Goal: Book appointment/travel/reservation

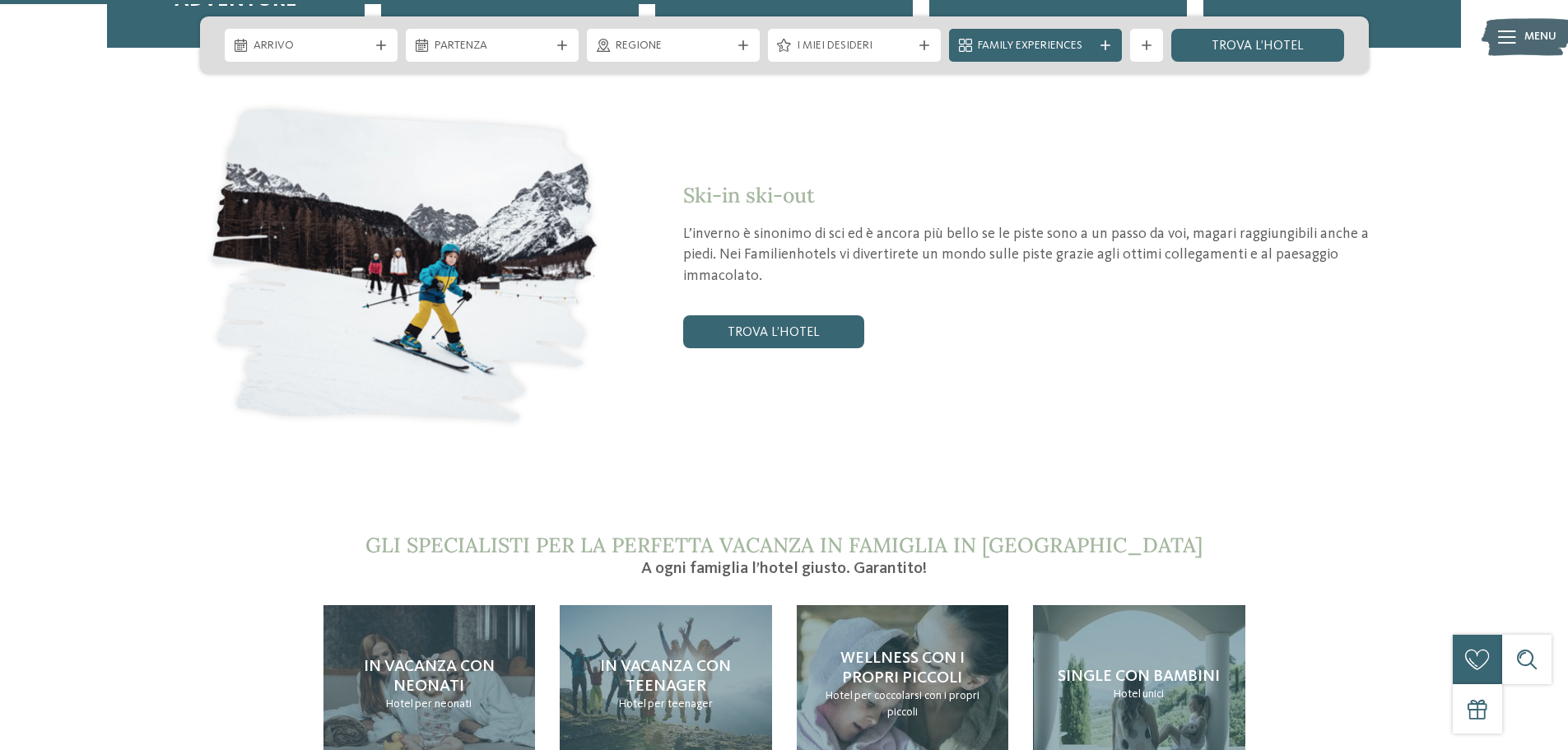
scroll to position [3209, 0]
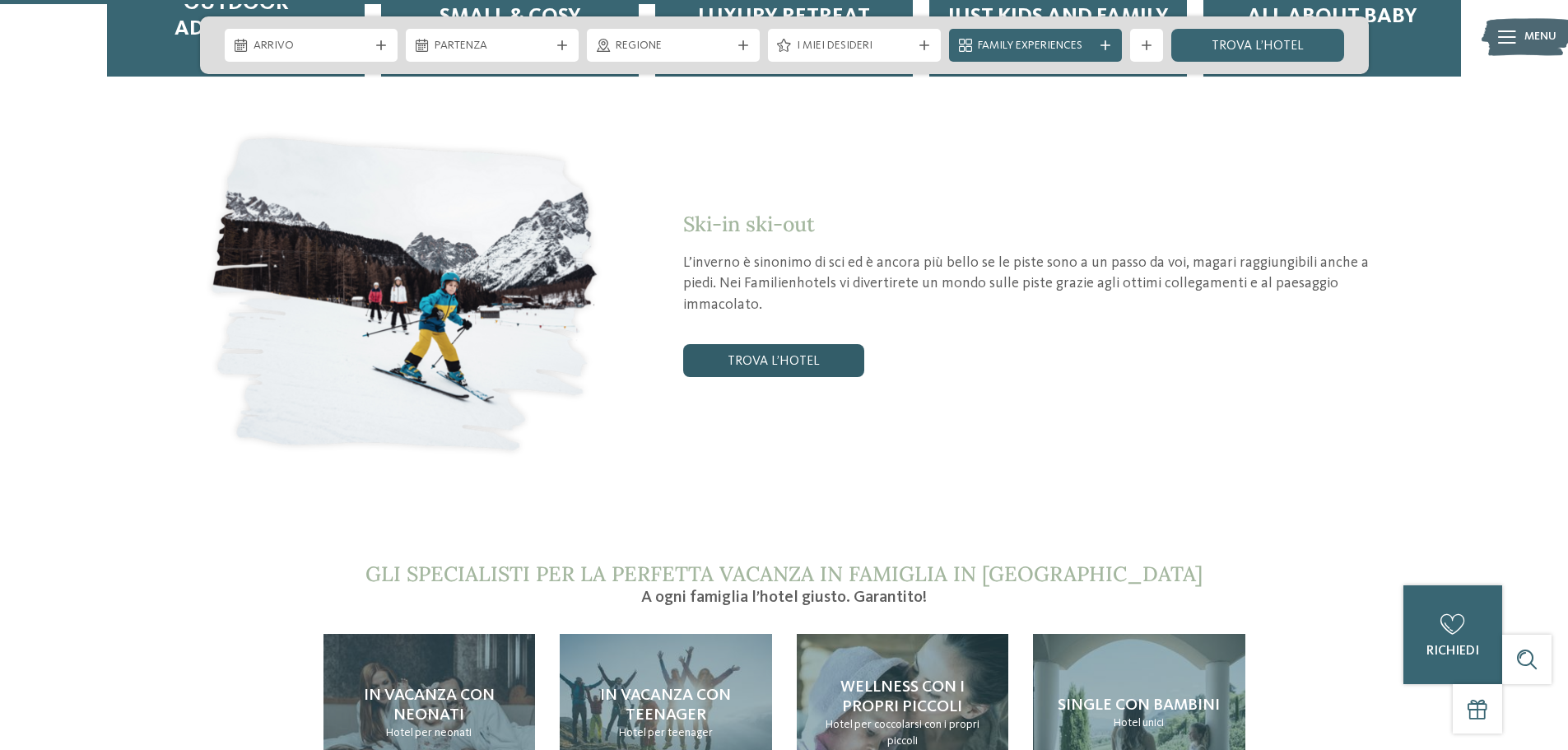
click at [784, 344] on link "trova l’hotel" at bounding box center [774, 360] width 181 height 33
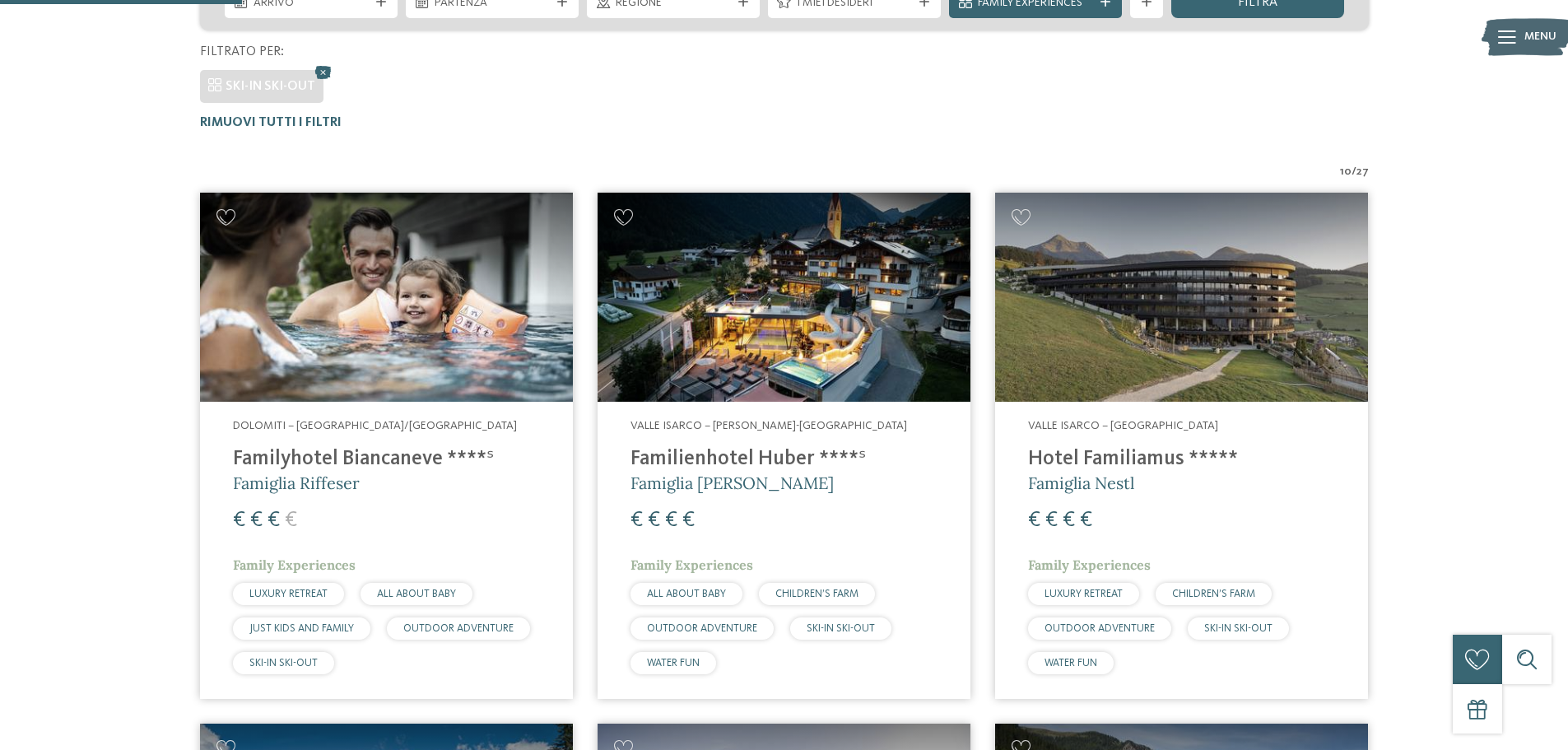
scroll to position [448, 0]
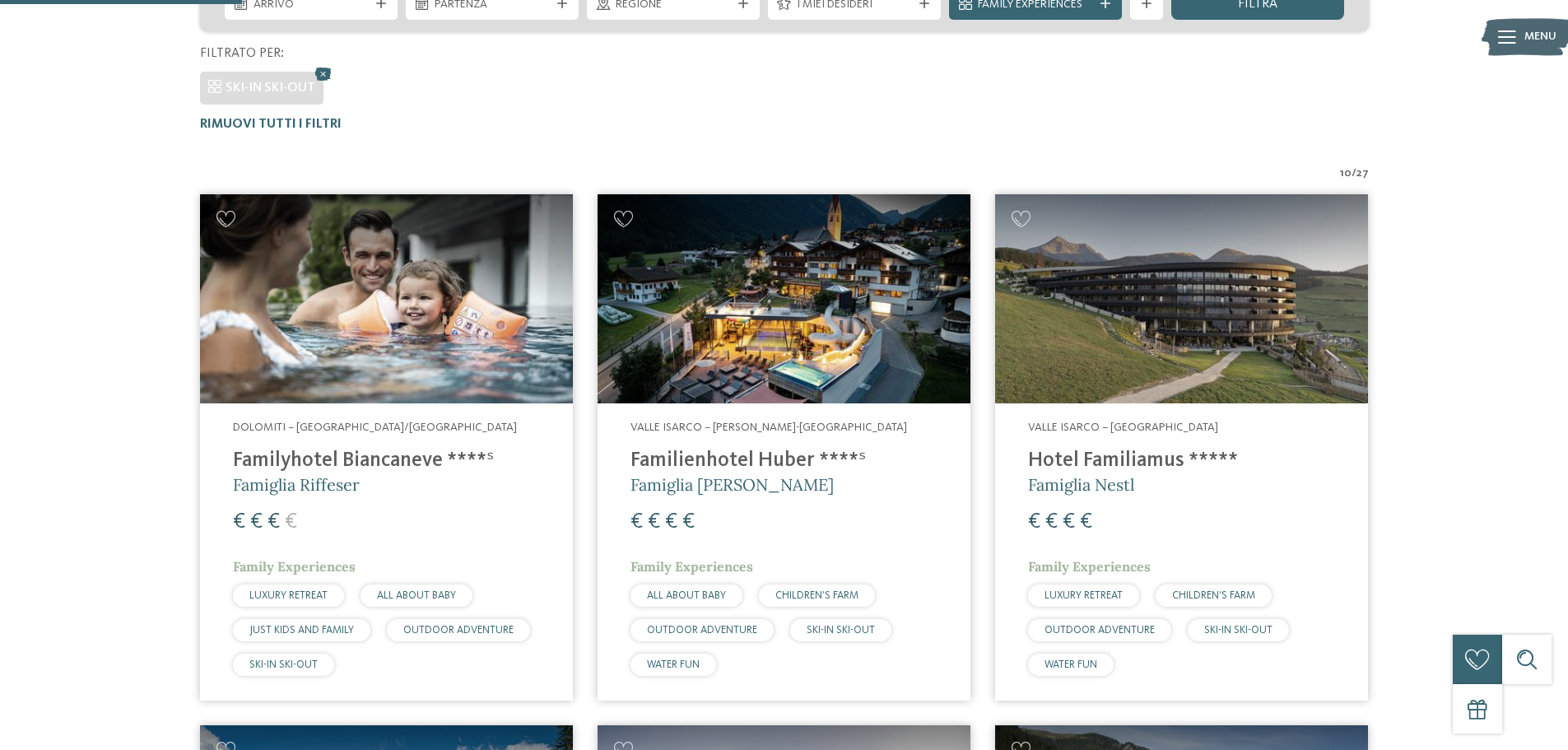
click at [388, 353] on img at bounding box center [386, 299] width 372 height 210
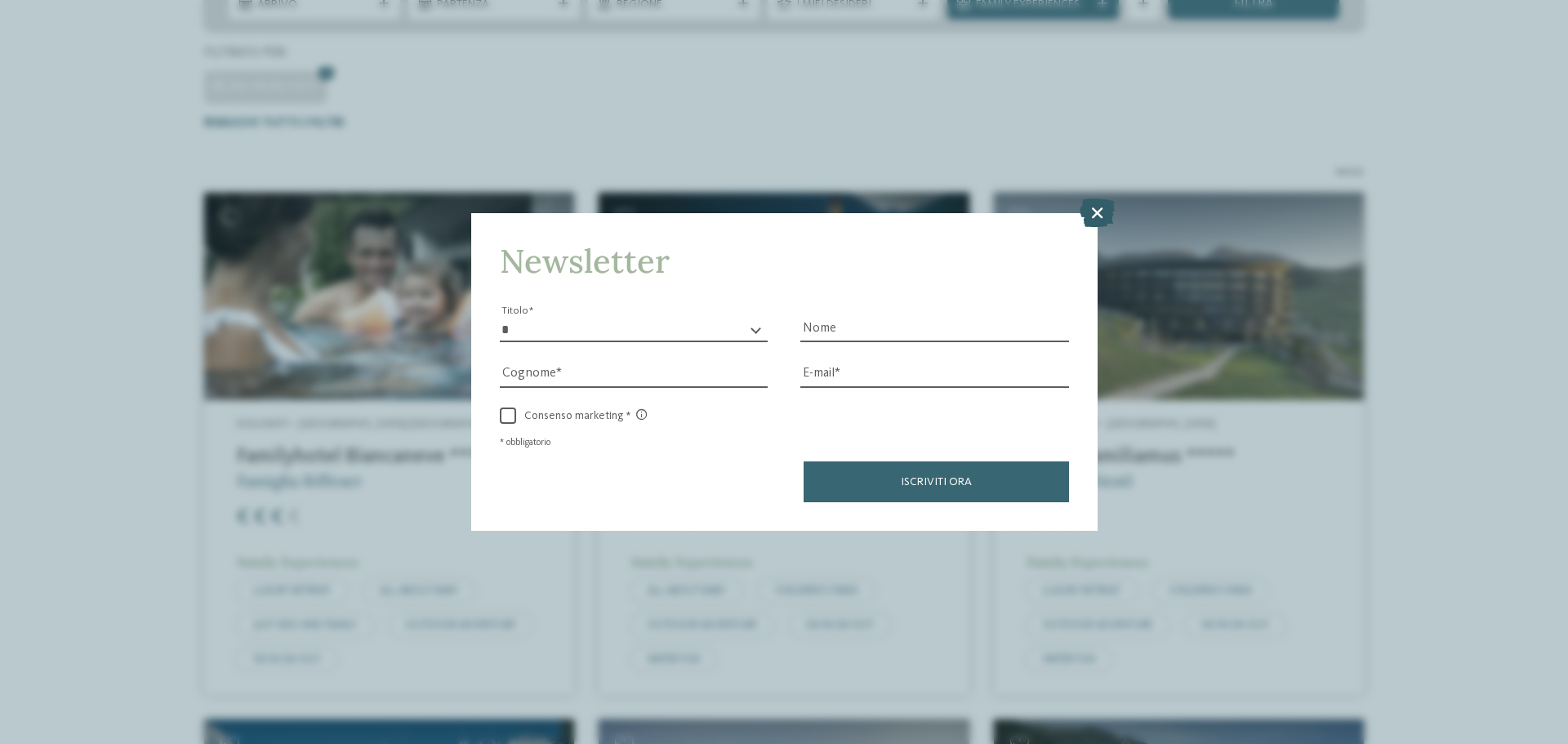
click at [1100, 219] on icon at bounding box center [1097, 212] width 35 height 29
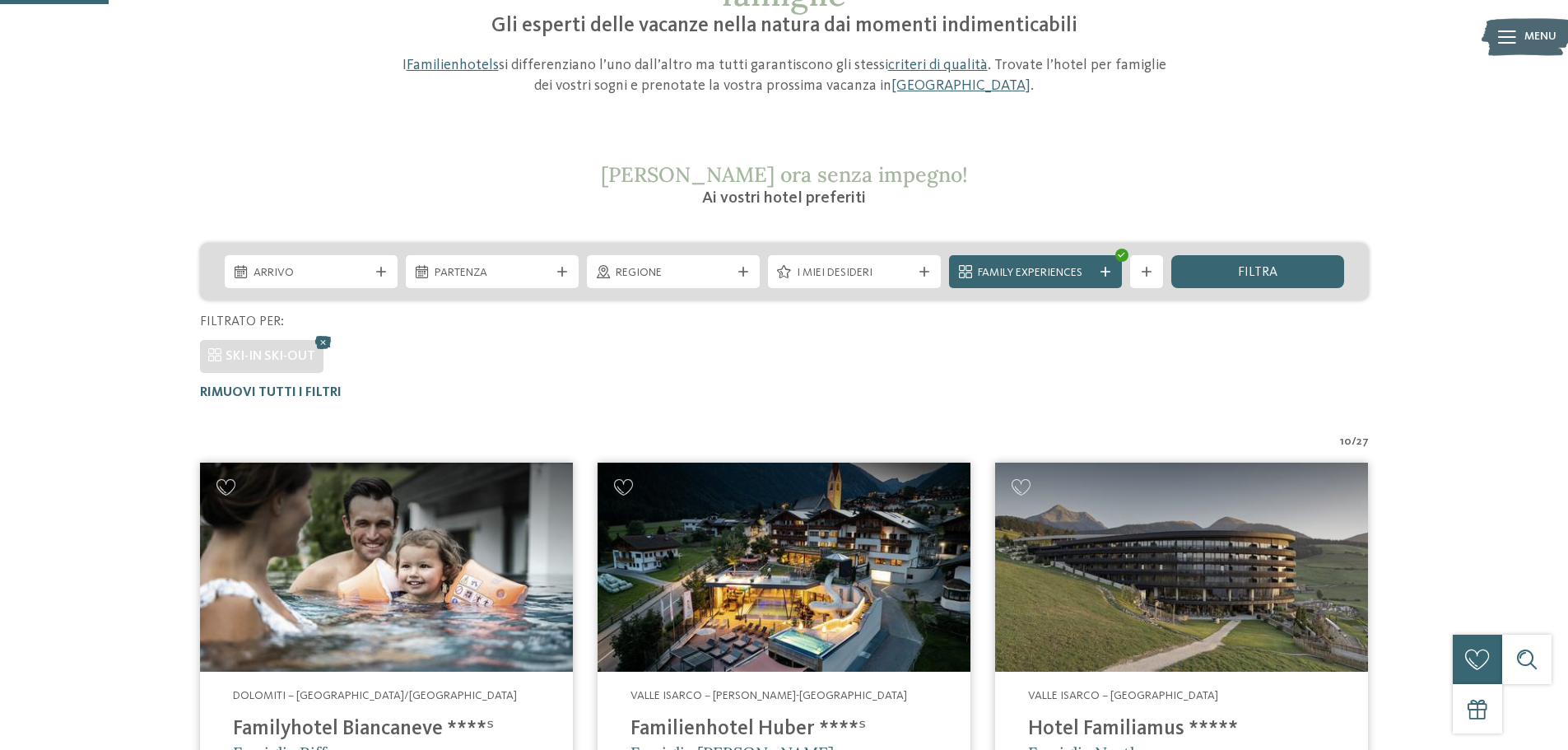
scroll to position [202, 0]
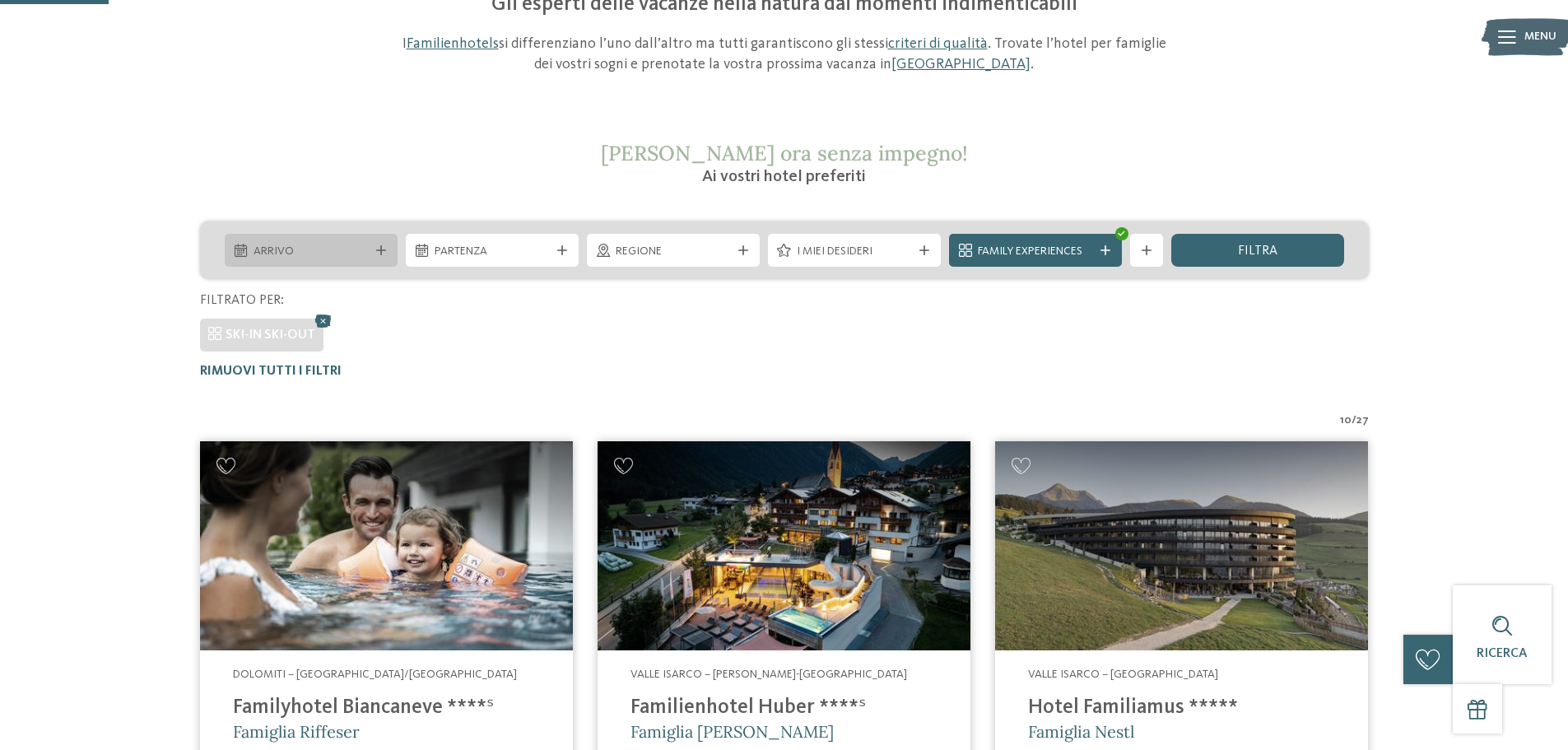
click at [361, 244] on span "Arrivo" at bounding box center [311, 252] width 115 height 17
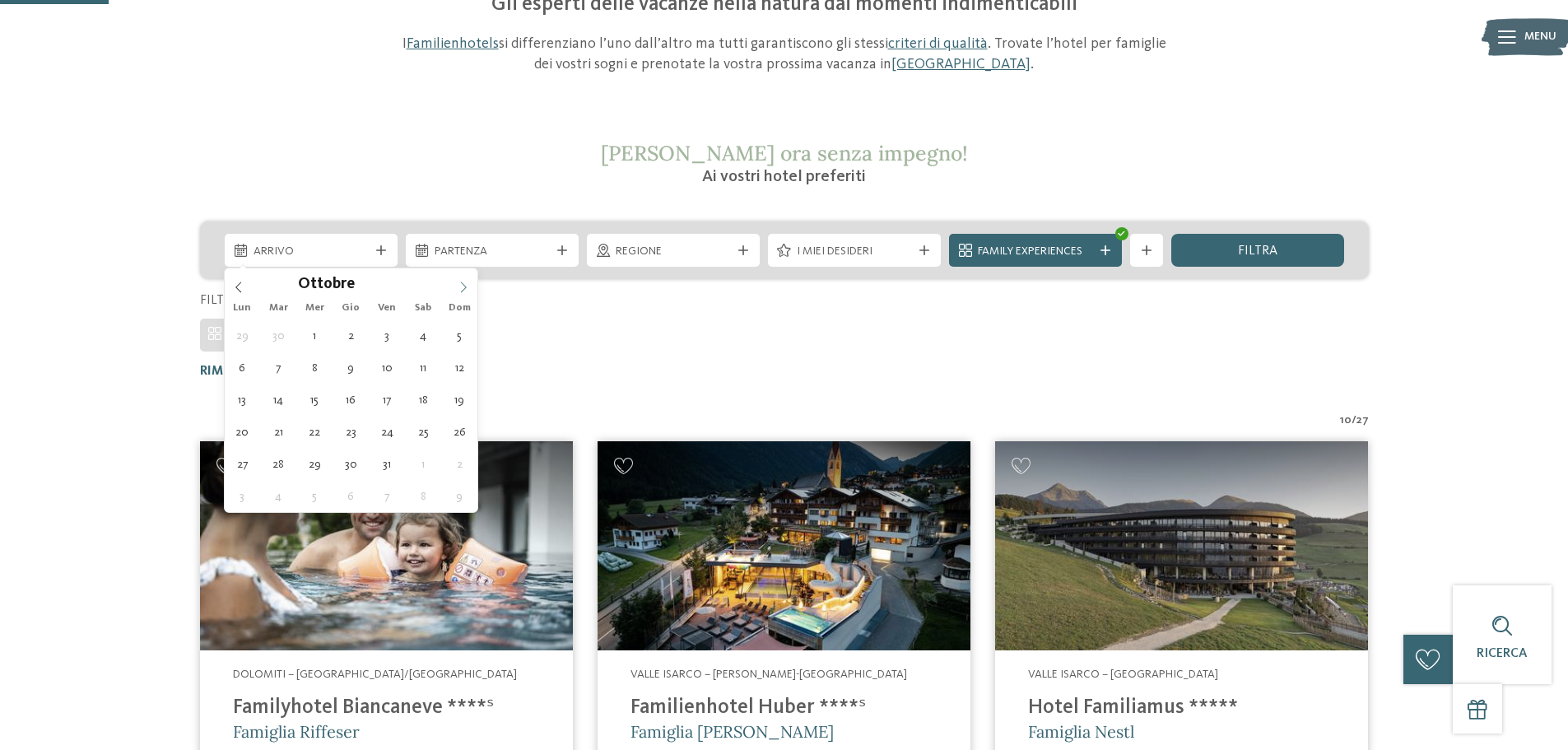
click at [467, 283] on icon at bounding box center [463, 287] width 11 height 11
click at [465, 285] on icon at bounding box center [463, 288] width 6 height 11
type div "[DATE]"
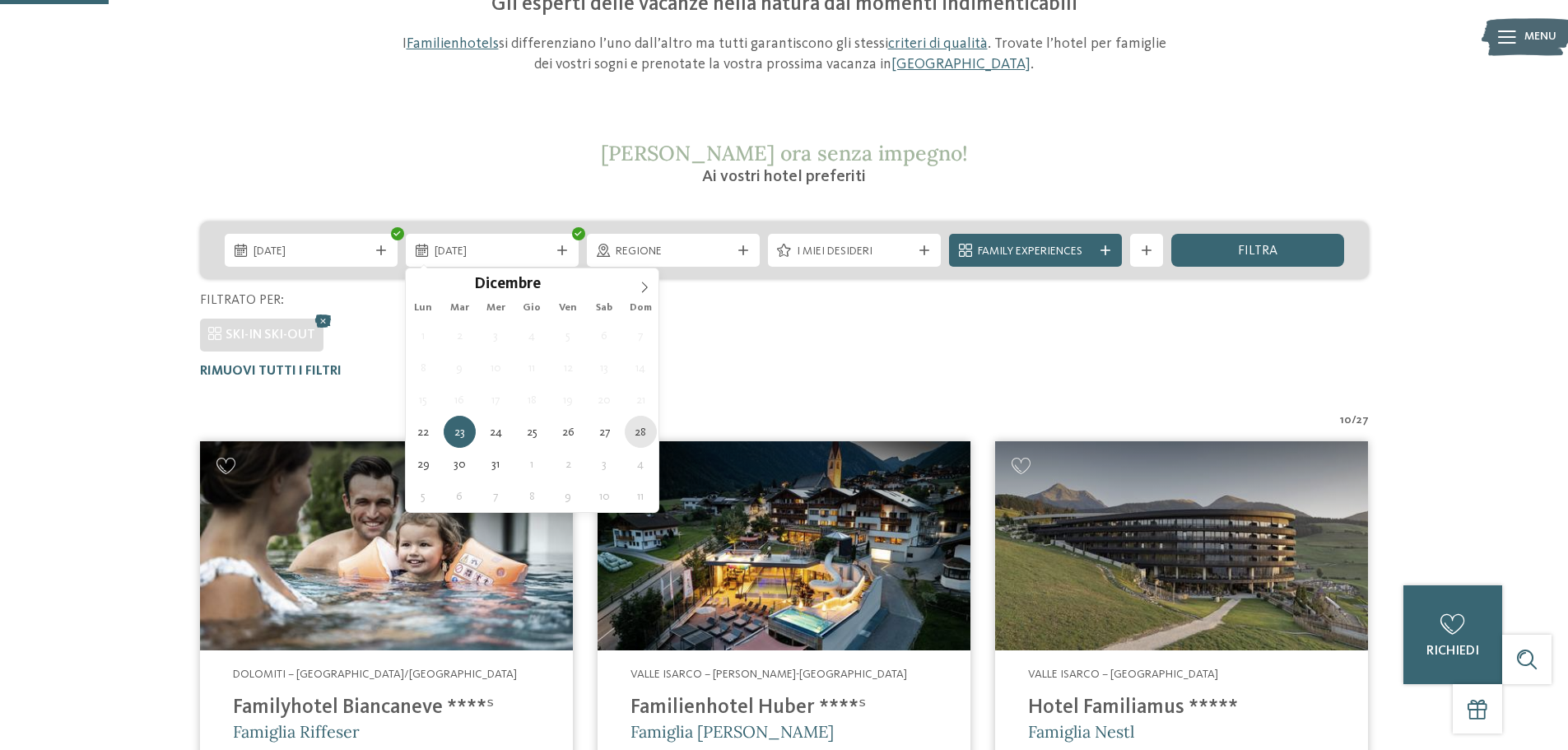
type div "[DATE]"
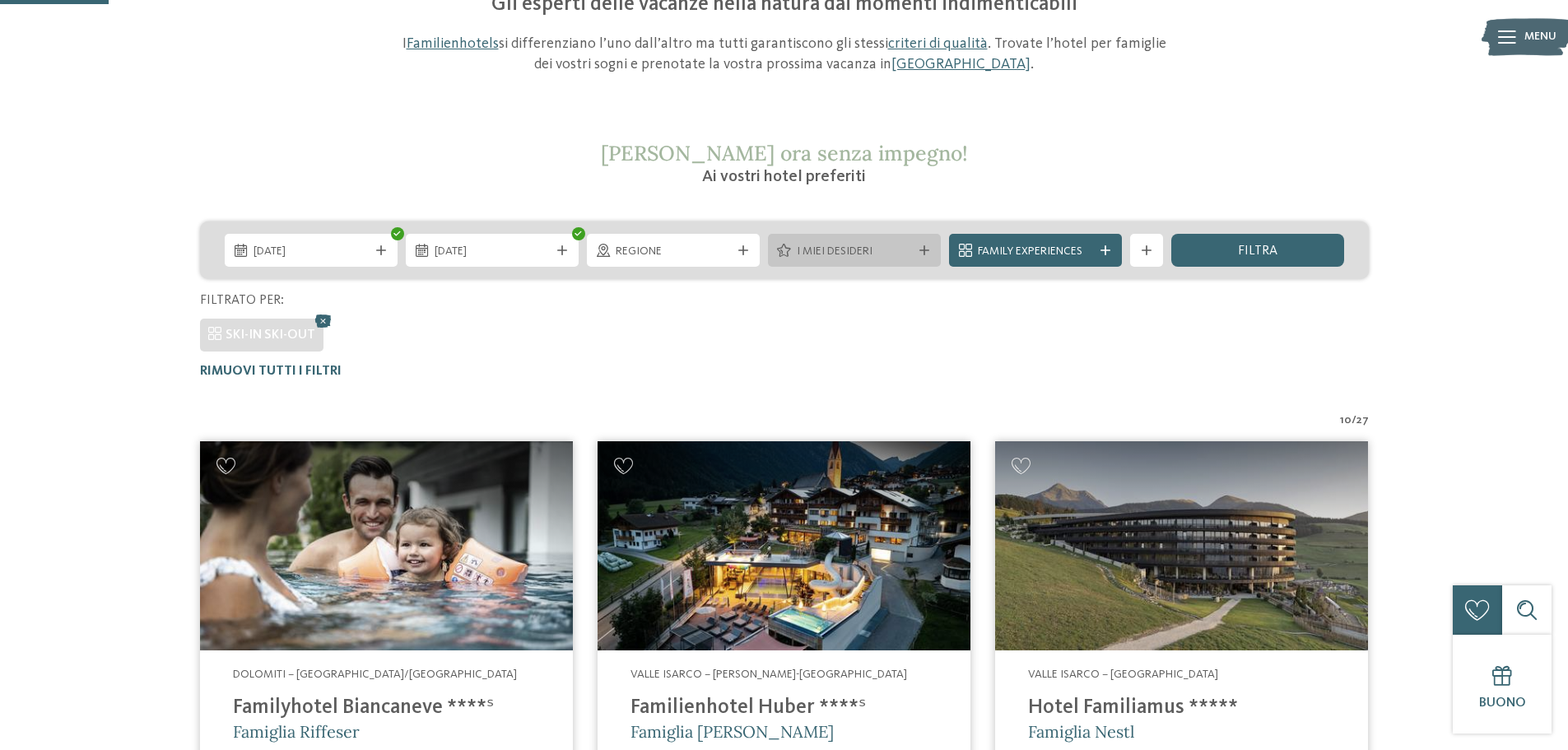
click at [868, 254] on span "I miei desideri" at bounding box center [854, 252] width 115 height 17
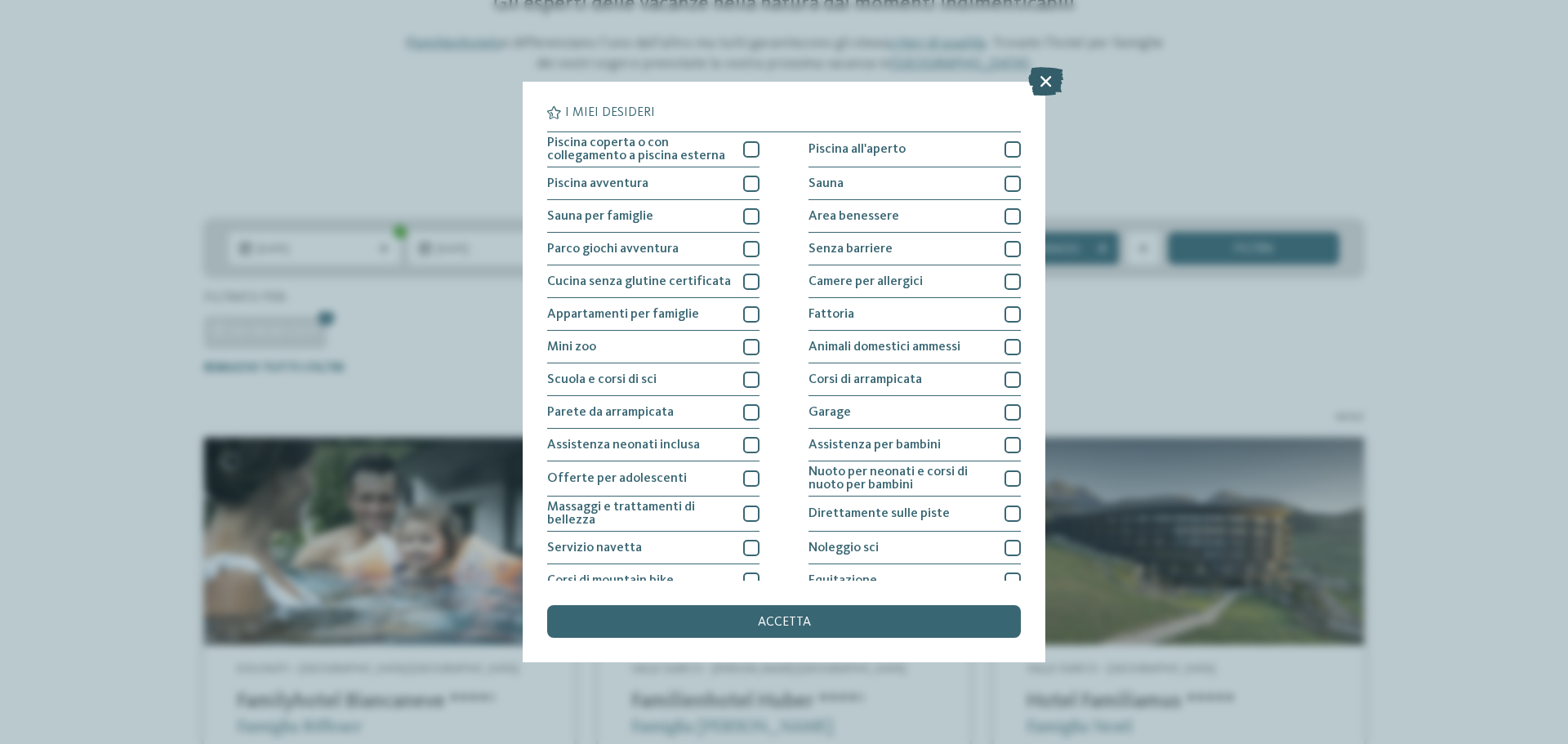
click at [1046, 76] on icon at bounding box center [1046, 81] width 35 height 29
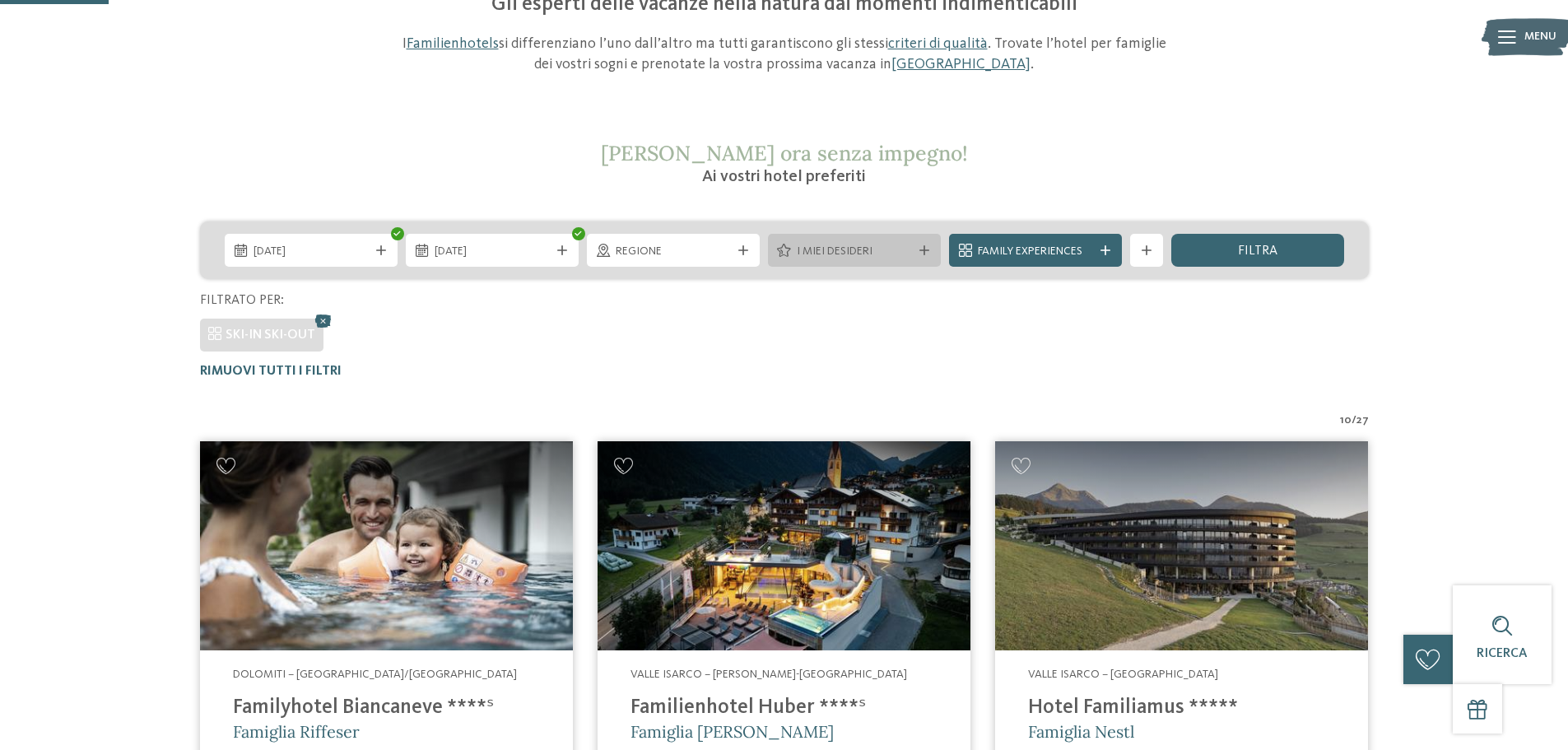
click at [911, 254] on span "I miei desideri" at bounding box center [854, 252] width 115 height 17
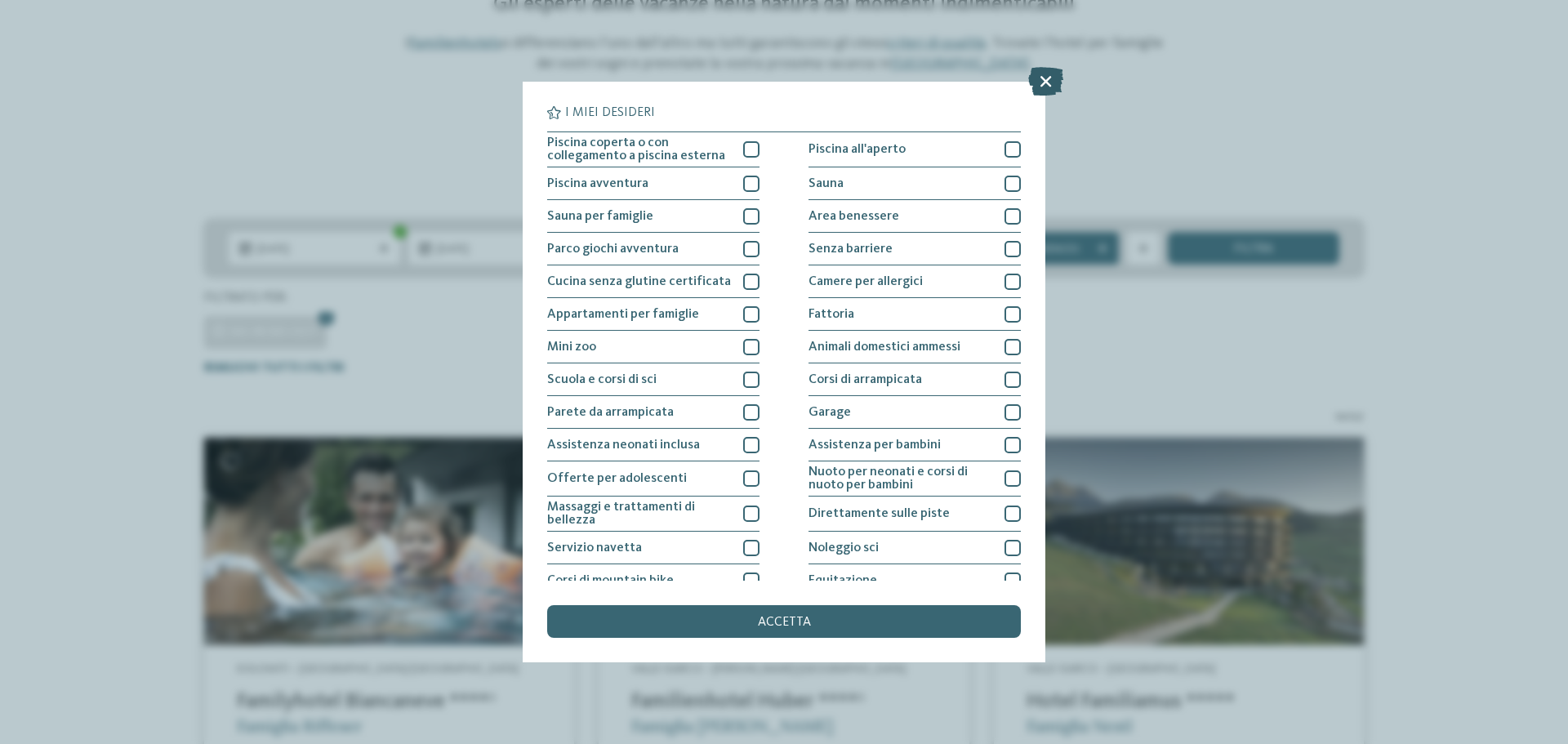
click at [1040, 68] on icon at bounding box center [1046, 81] width 35 height 29
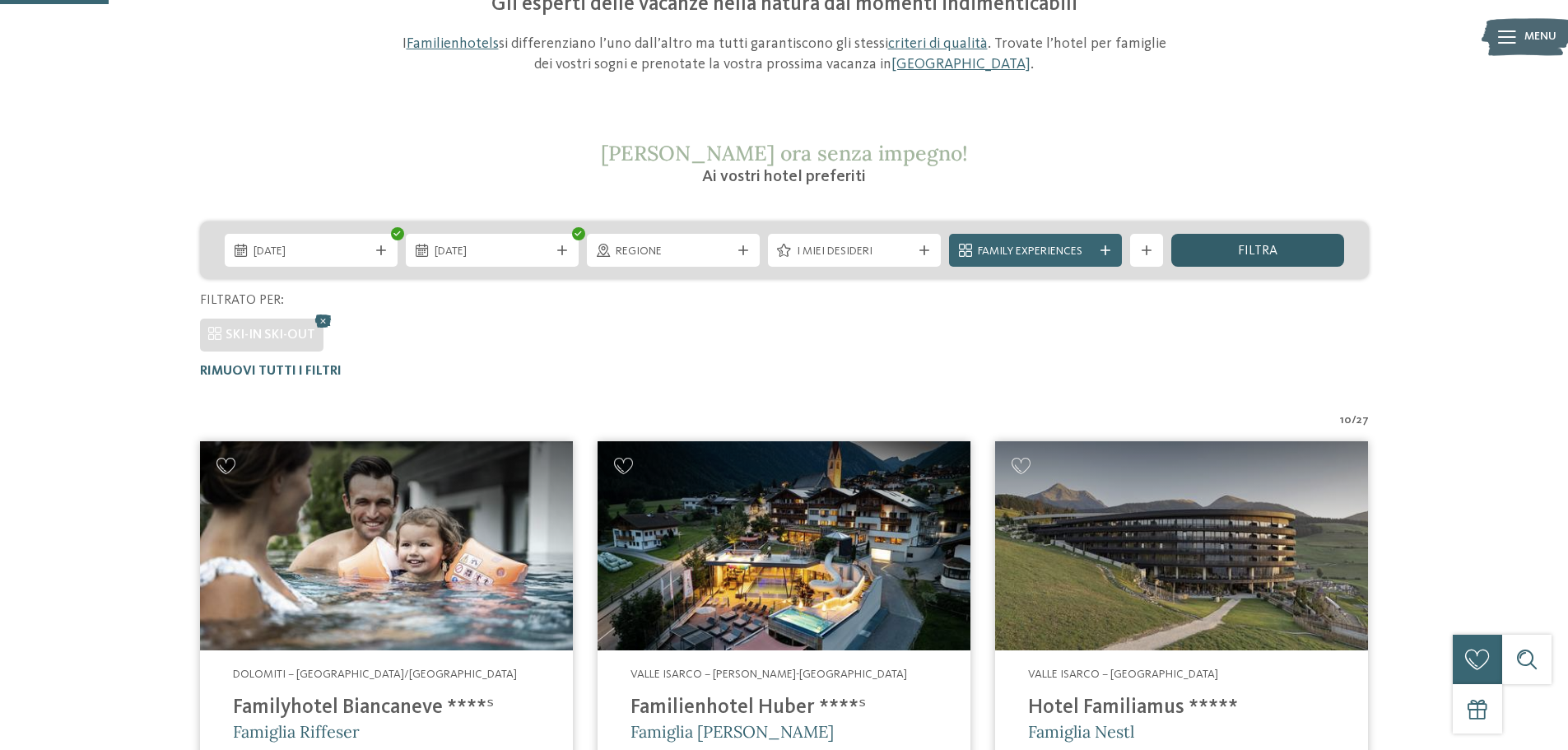
click at [1253, 248] on span "filtra" at bounding box center [1257, 251] width 40 height 13
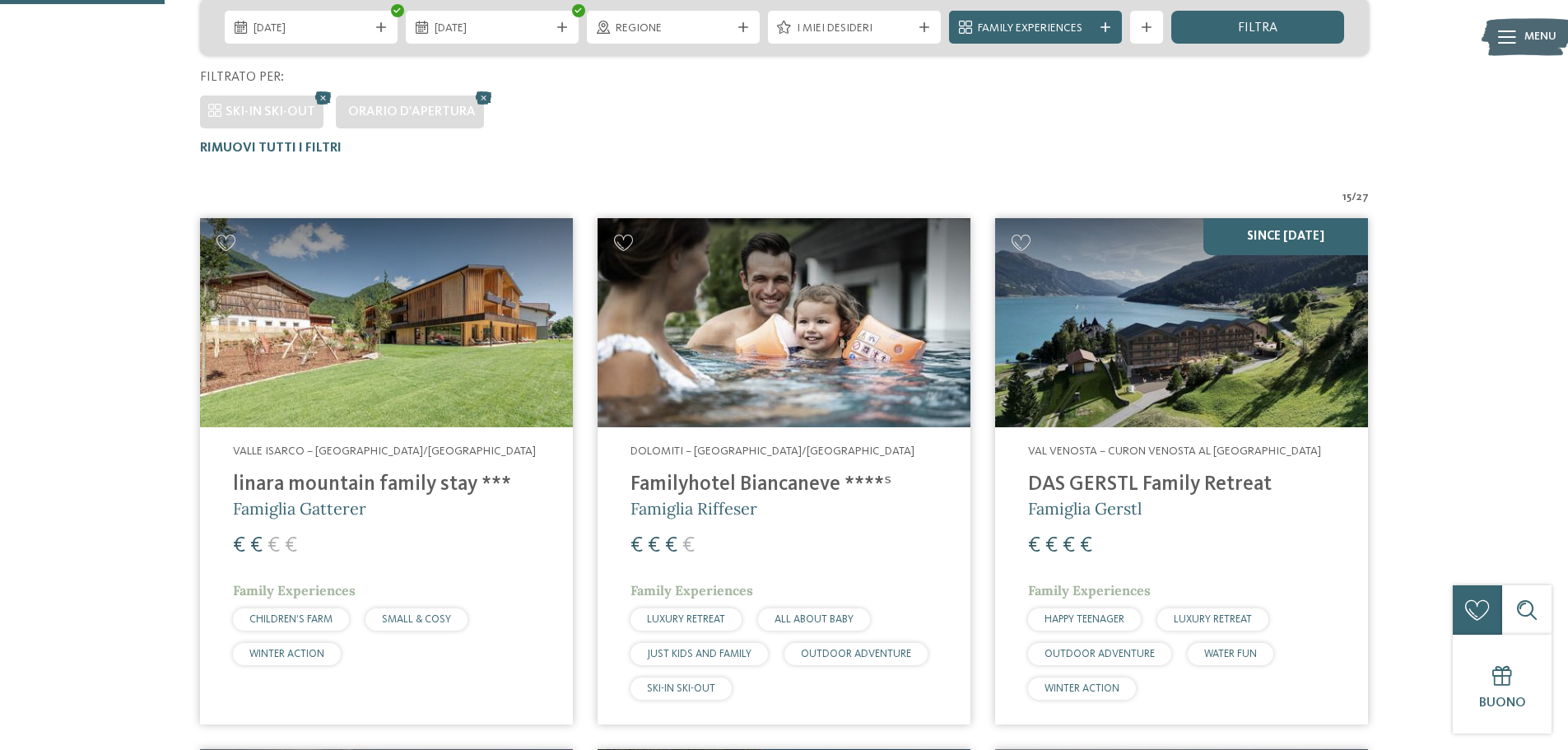
scroll to position [357, 0]
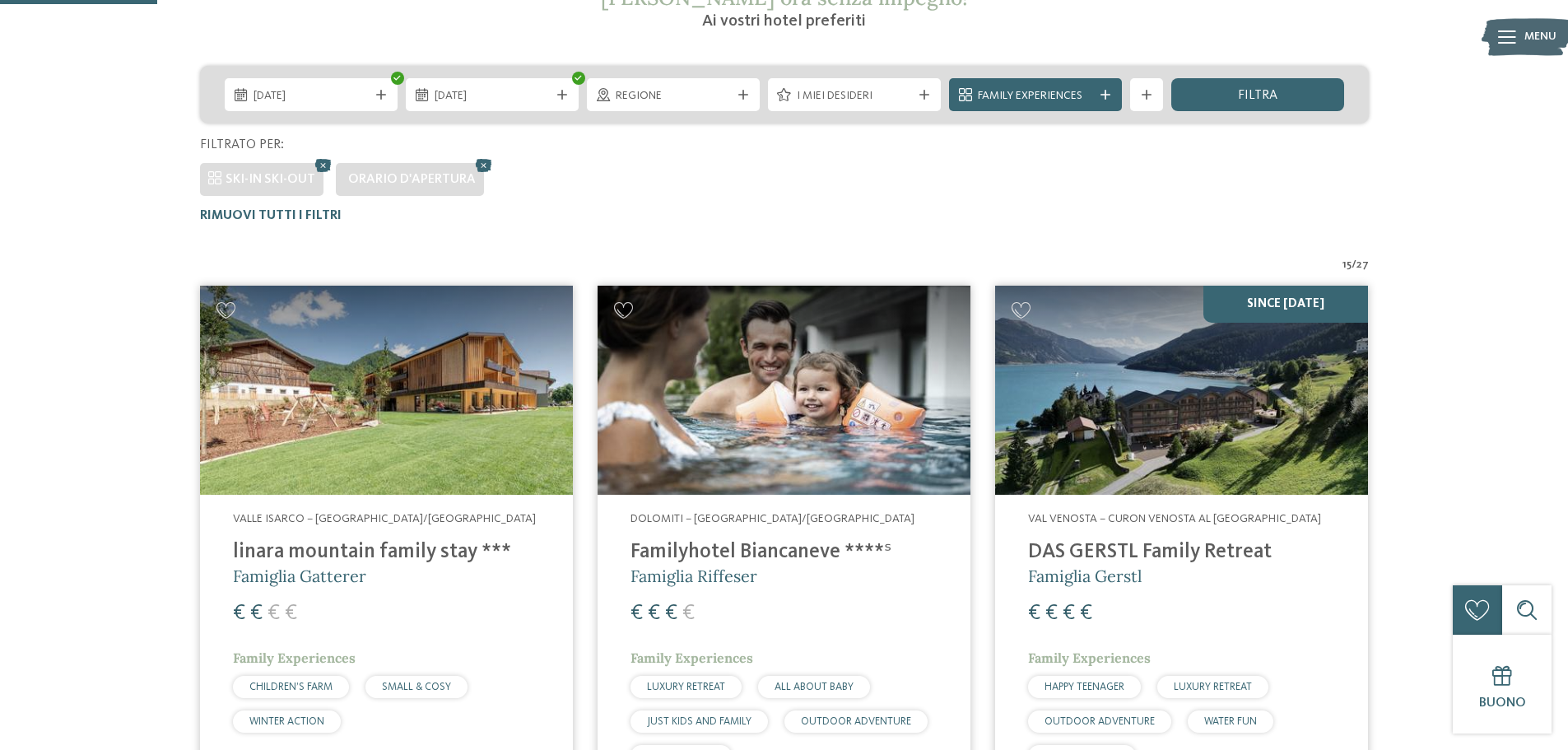
click at [757, 404] on img at bounding box center [784, 390] width 372 height 210
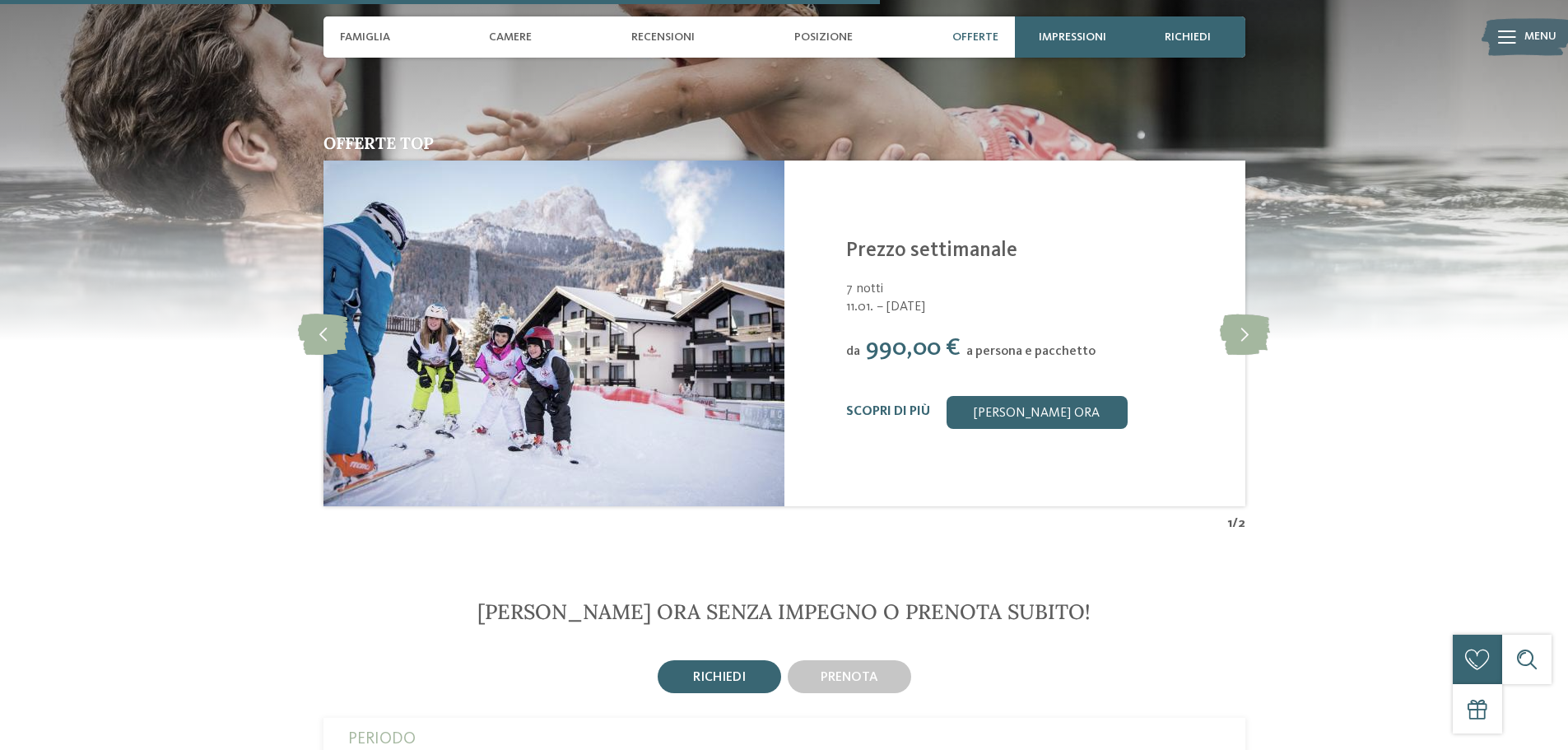
scroll to position [2551, 0]
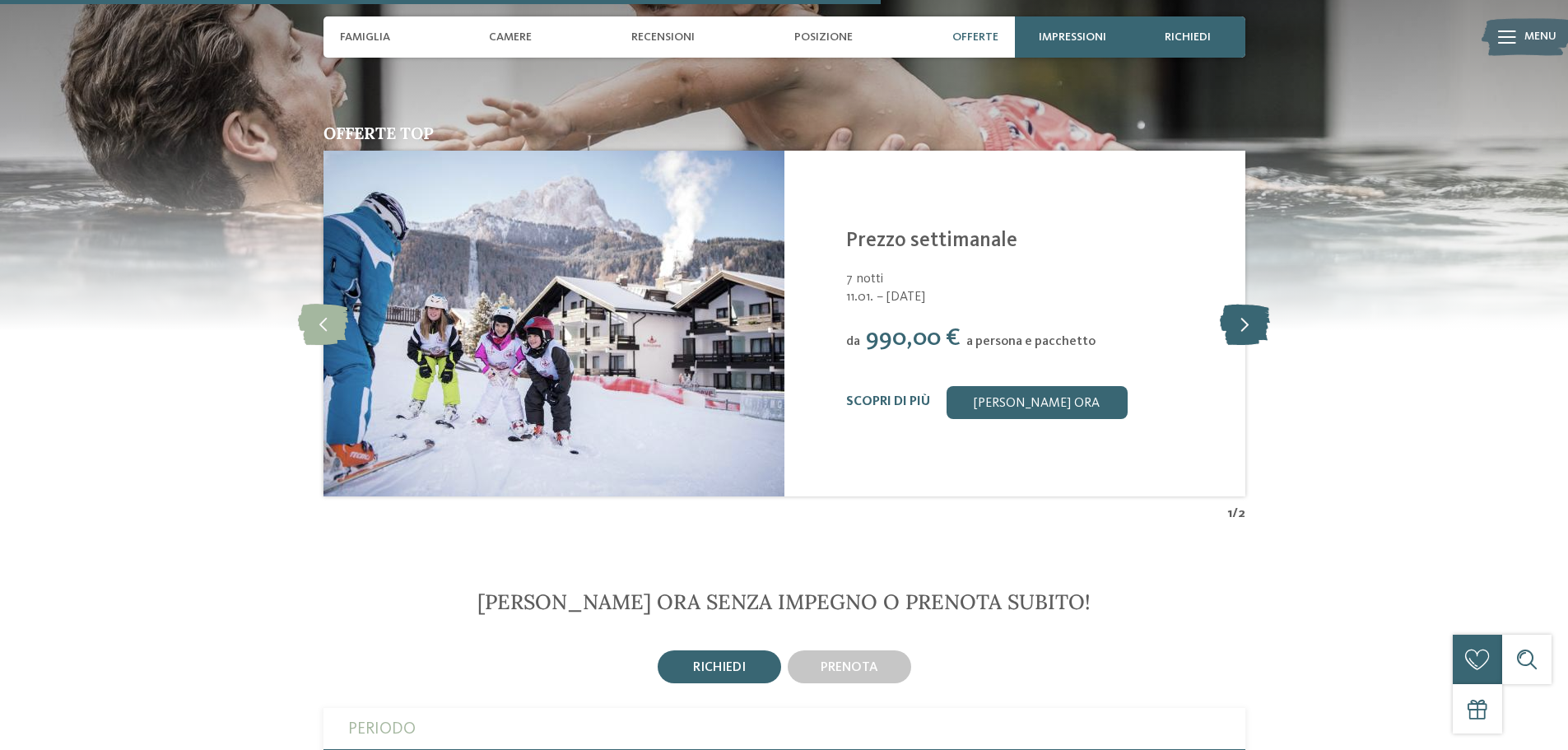
click at [1241, 329] on icon at bounding box center [1244, 323] width 50 height 41
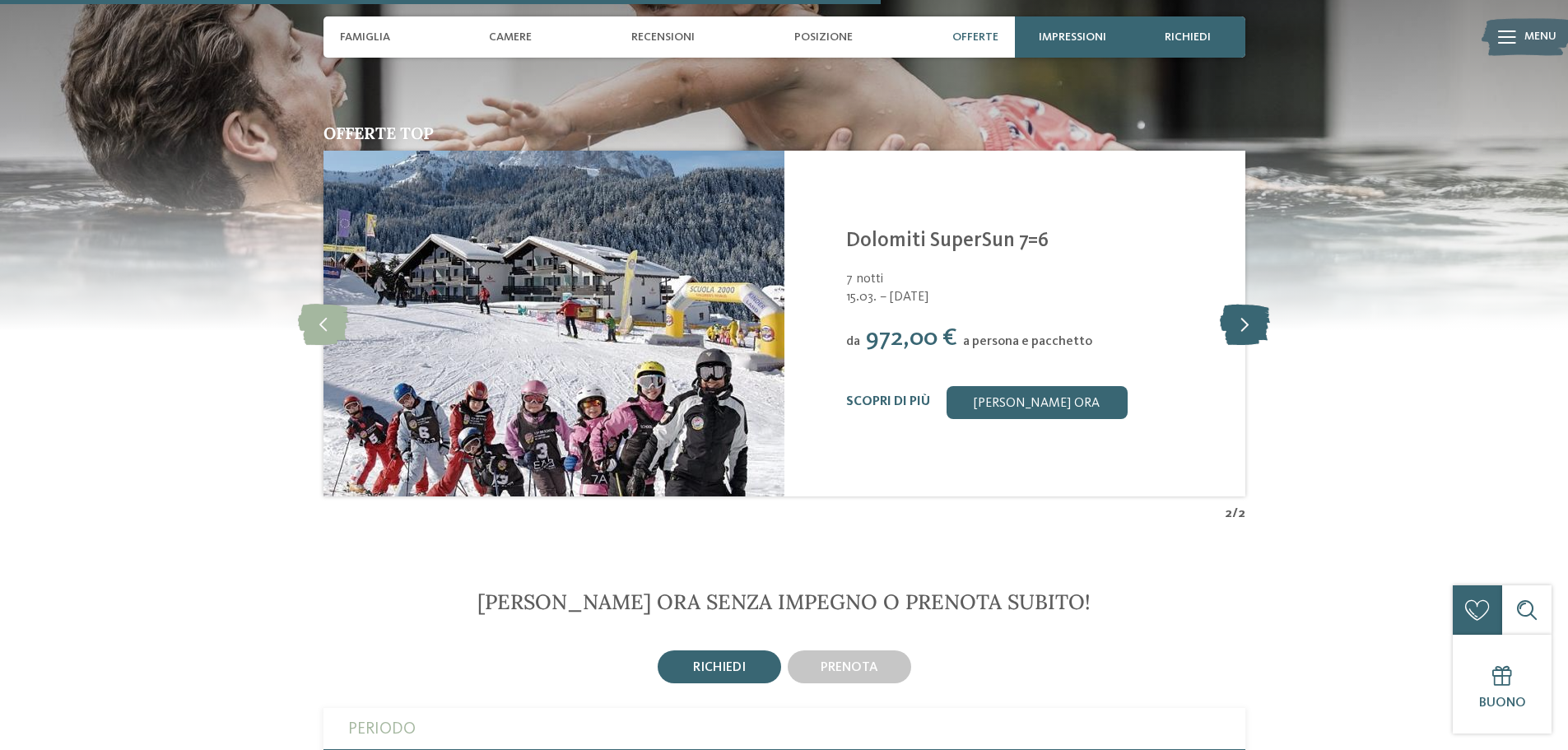
click at [1240, 329] on icon at bounding box center [1244, 323] width 50 height 41
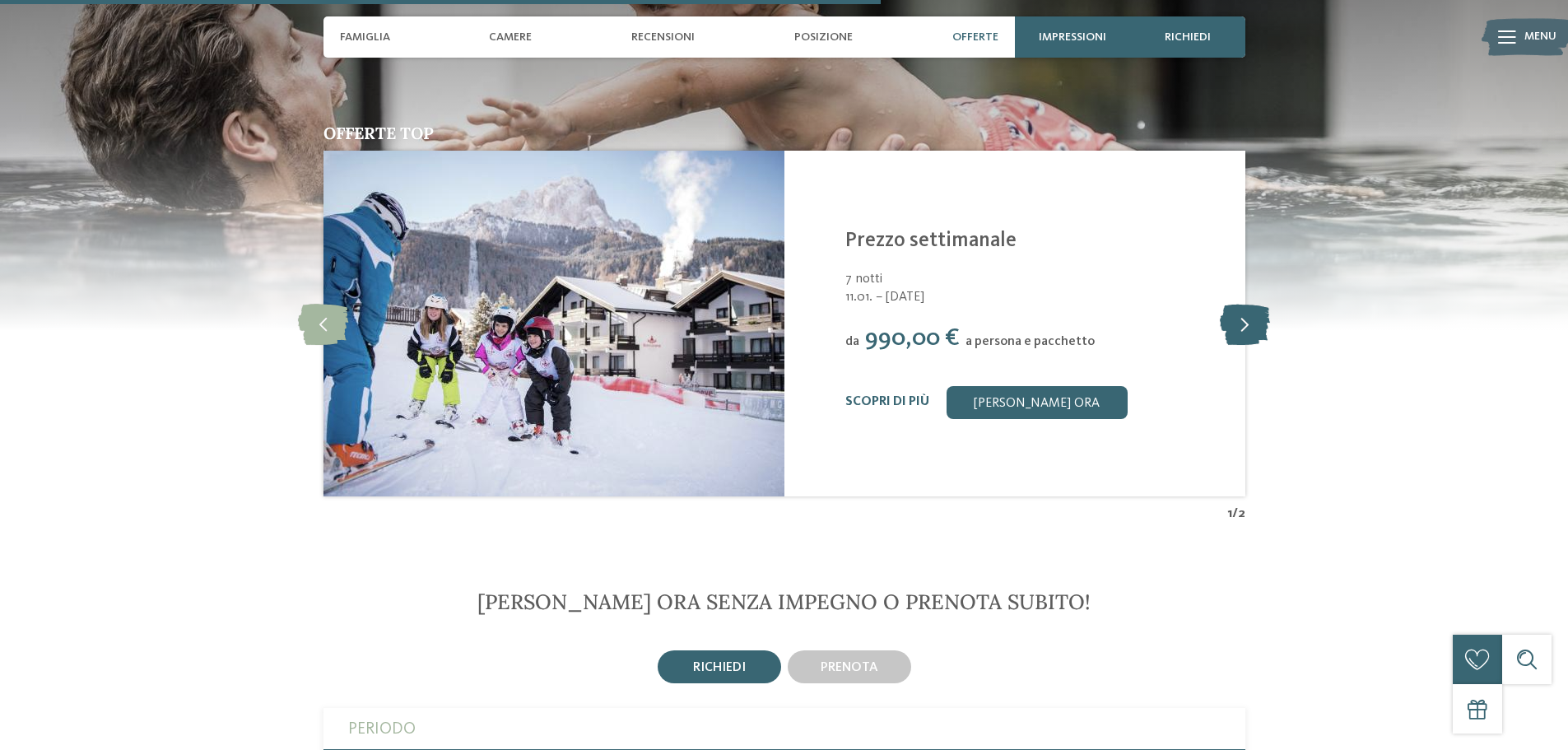
click at [1235, 329] on icon at bounding box center [1244, 323] width 50 height 41
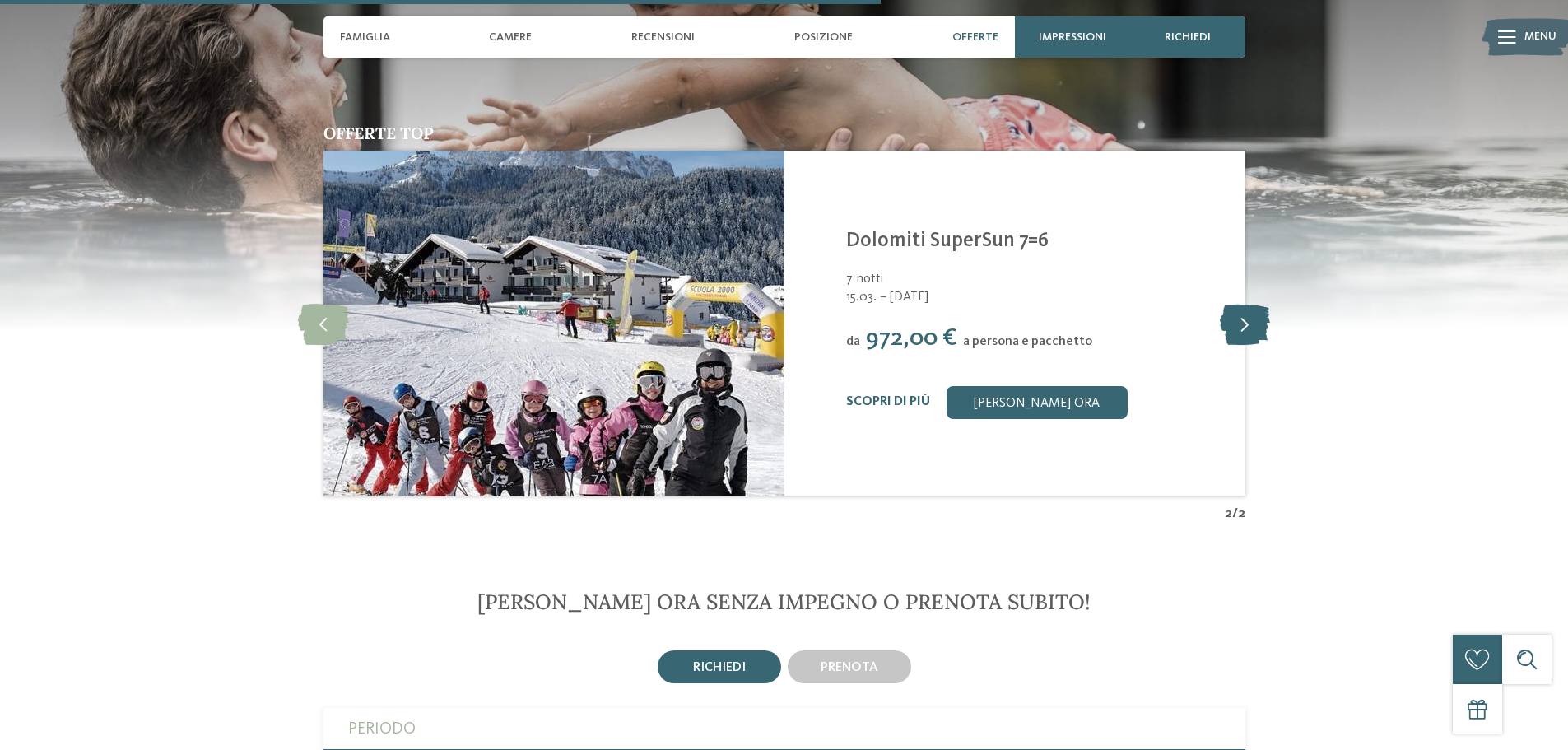
click at [1235, 328] on icon at bounding box center [1244, 323] width 50 height 41
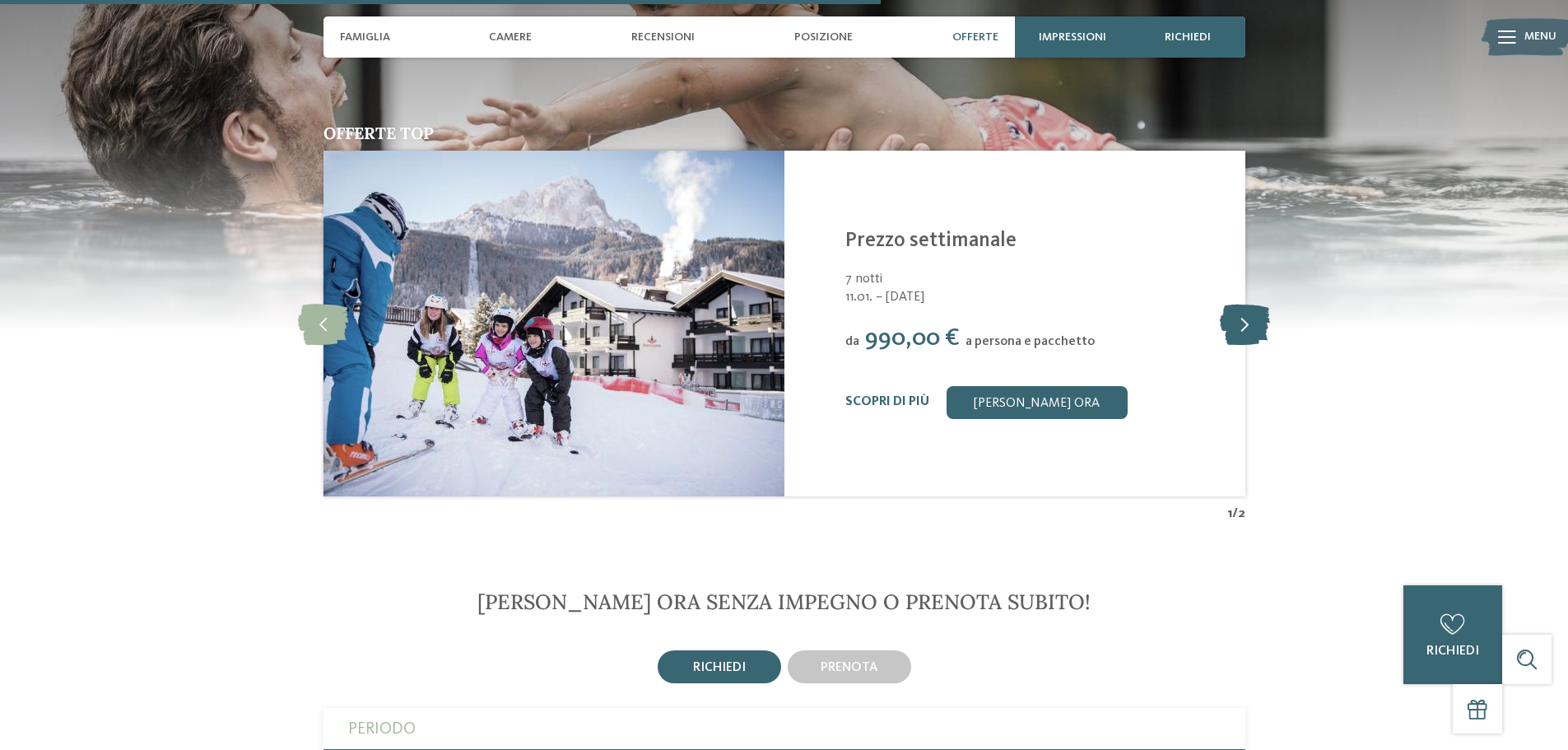
click at [1235, 328] on icon at bounding box center [1244, 323] width 50 height 41
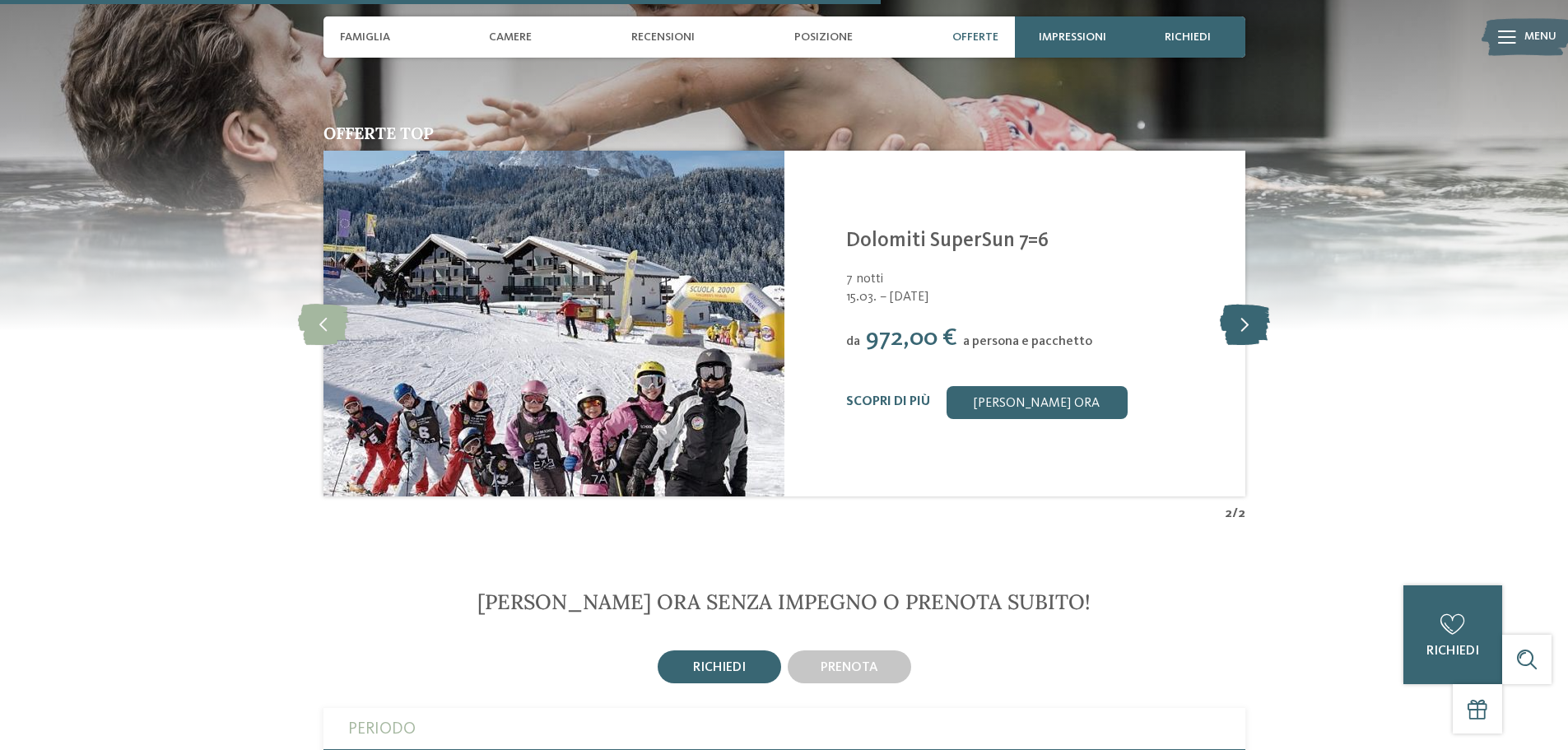
click at [1235, 328] on icon at bounding box center [1244, 323] width 50 height 41
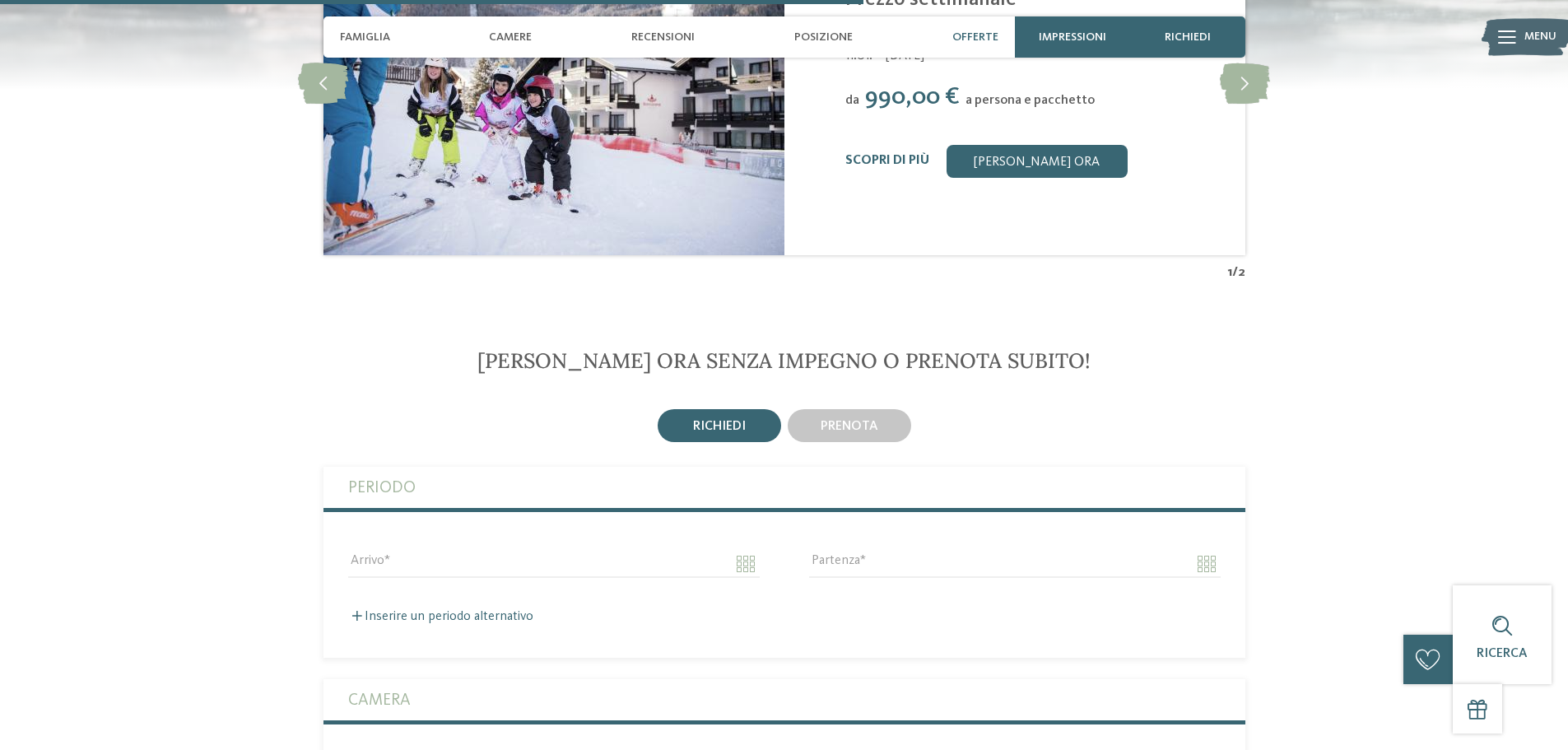
scroll to position [2386, 0]
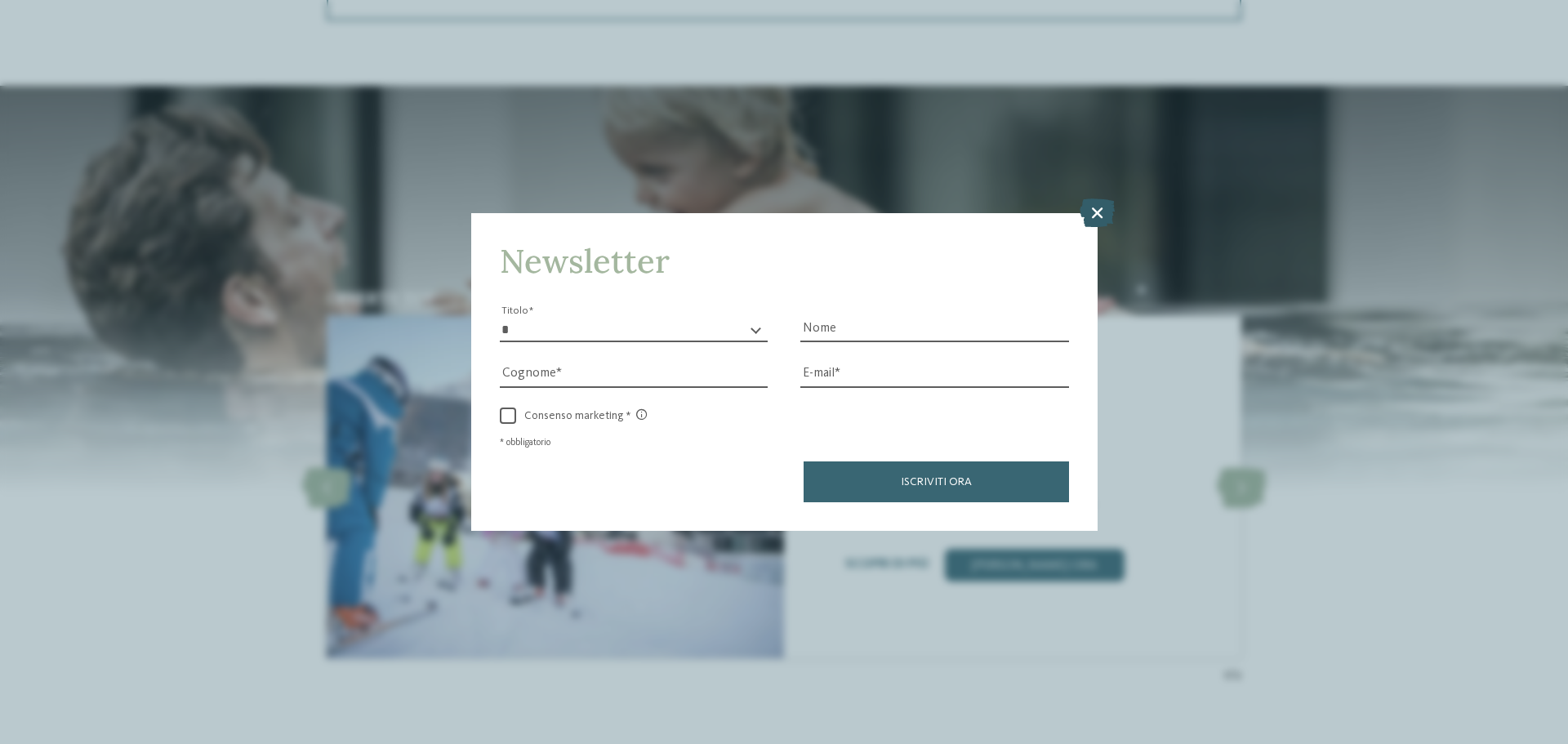
click at [1097, 218] on icon at bounding box center [1097, 212] width 35 height 29
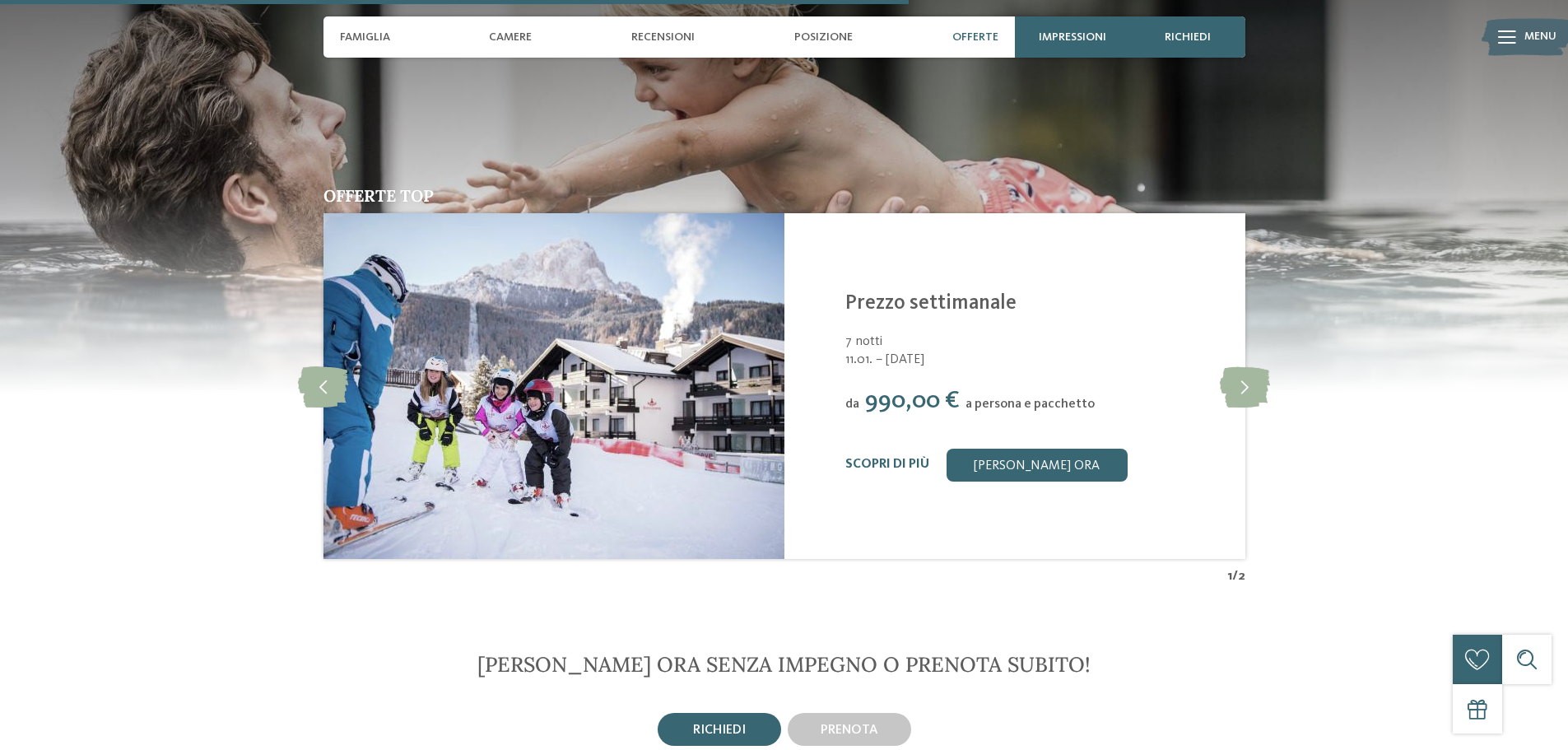
scroll to position [2633, 0]
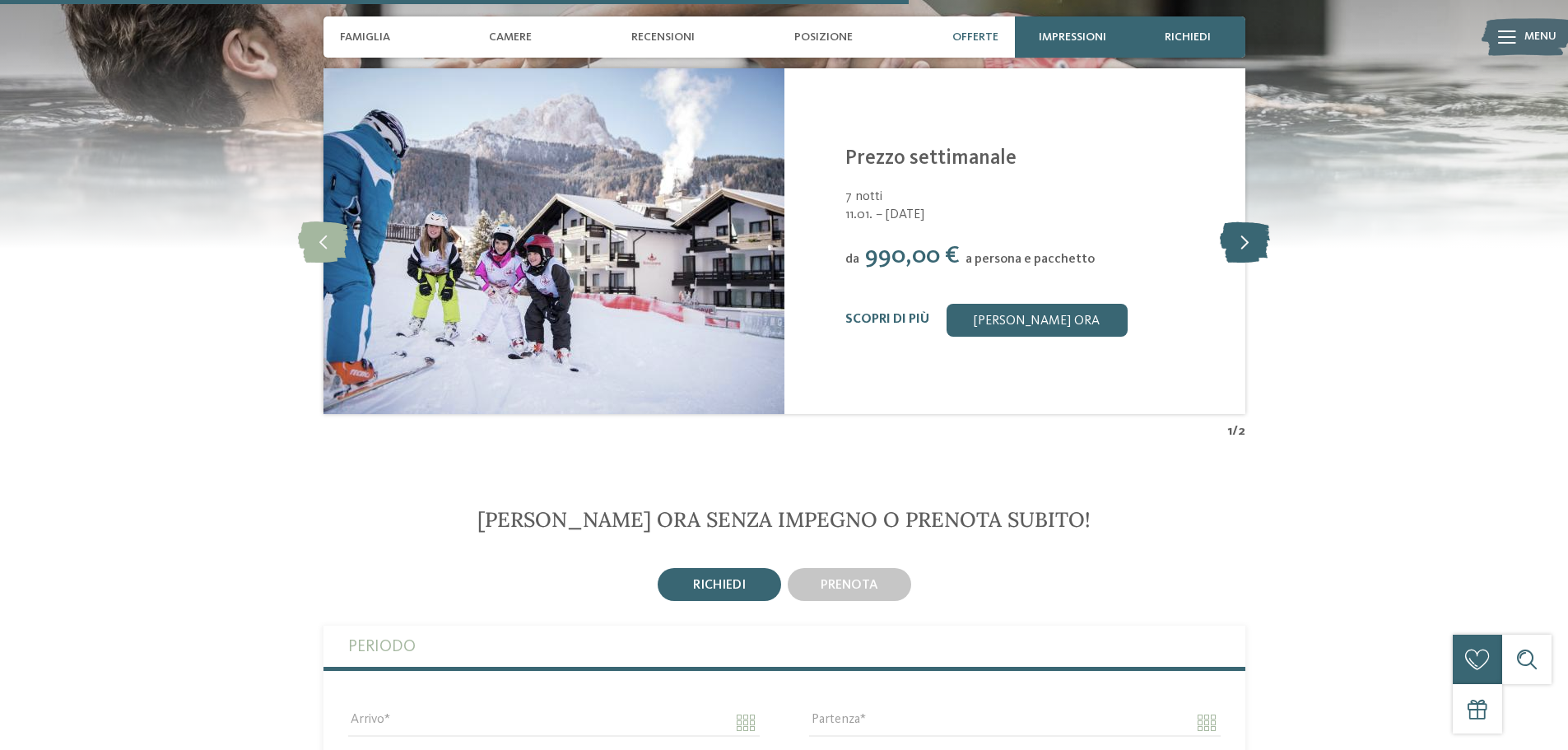
click at [1241, 246] on icon at bounding box center [1244, 240] width 50 height 41
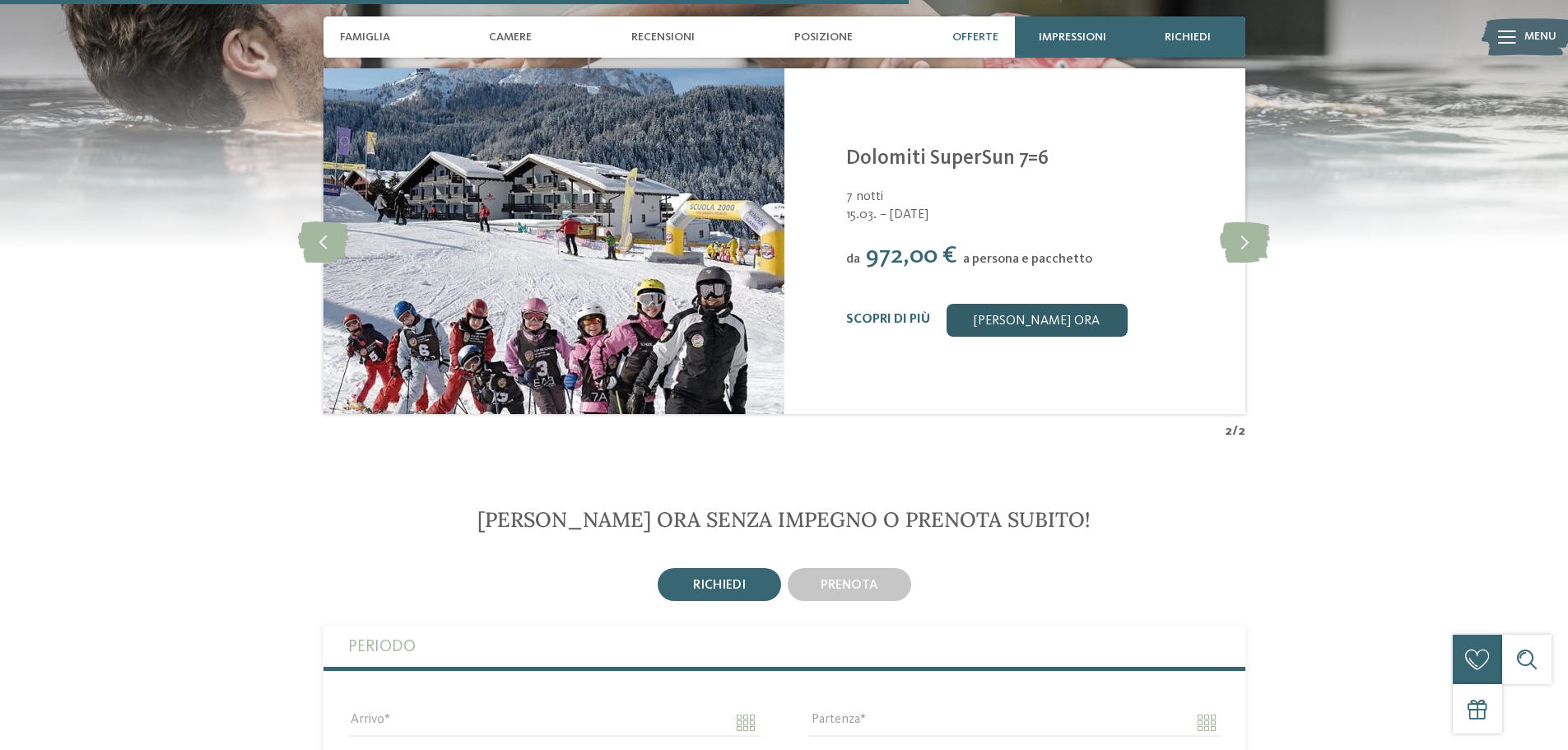
click at [1038, 318] on link "[PERSON_NAME] ora" at bounding box center [1037, 320] width 181 height 33
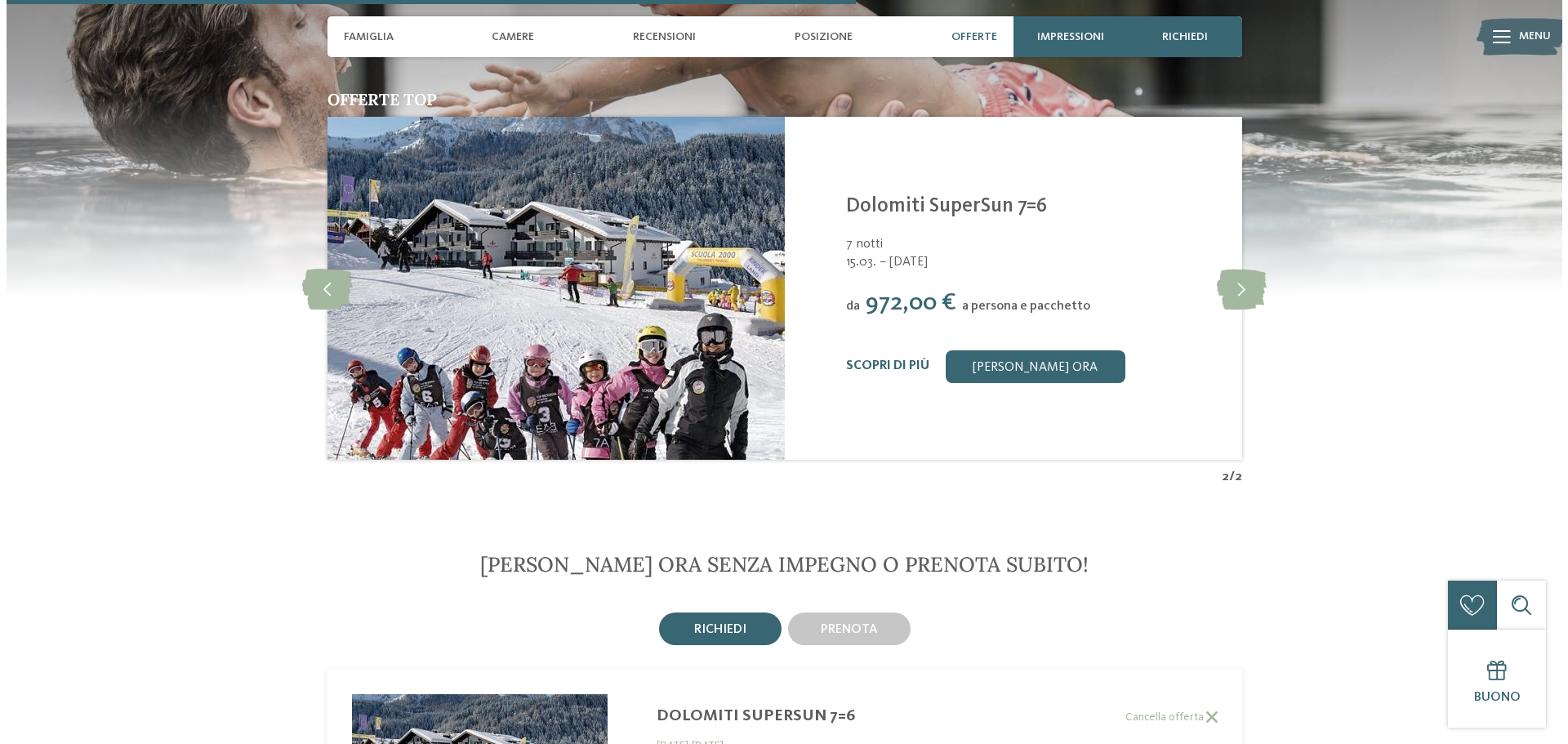
scroll to position [2593, 0]
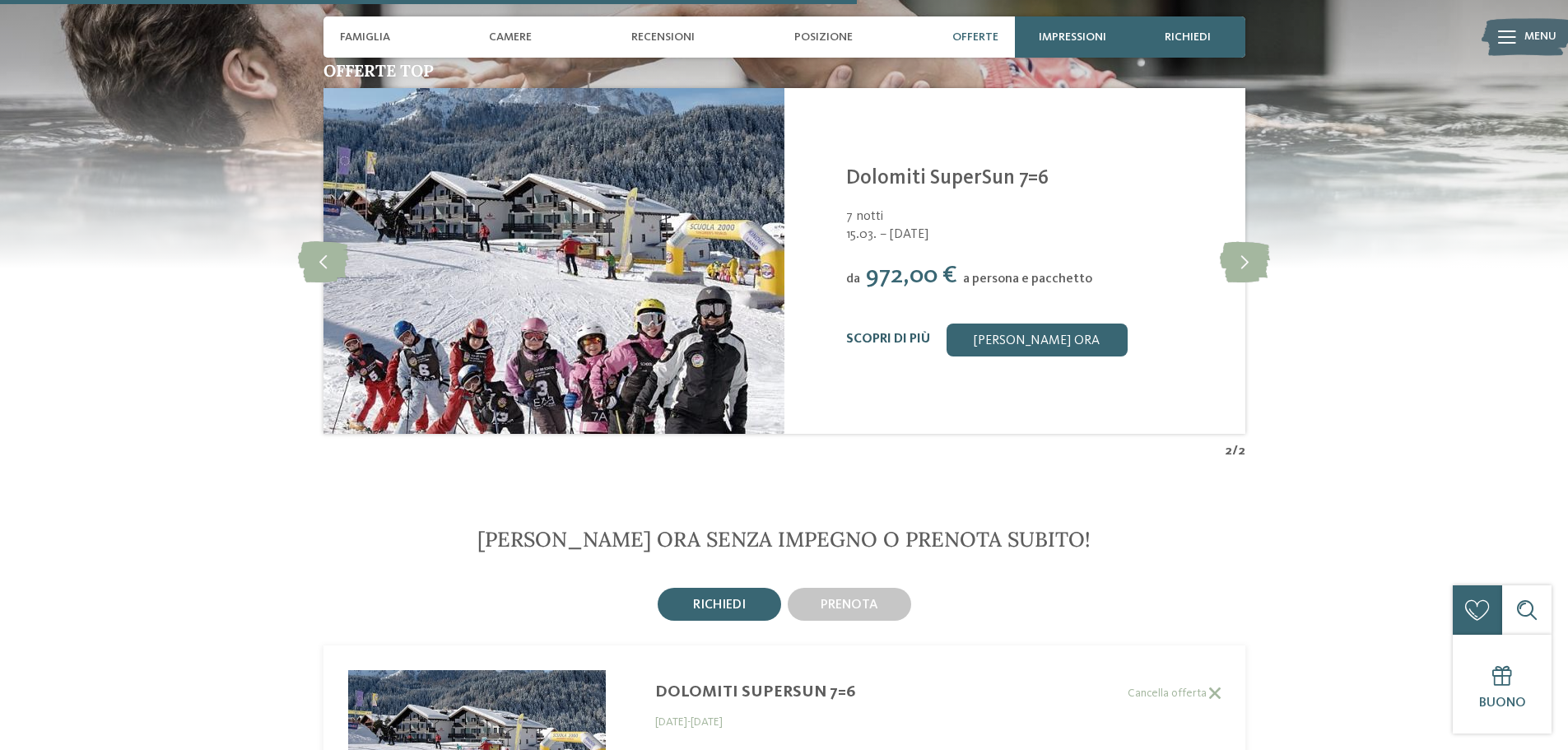
click at [905, 334] on link "Scopri di più" at bounding box center [887, 339] width 84 height 13
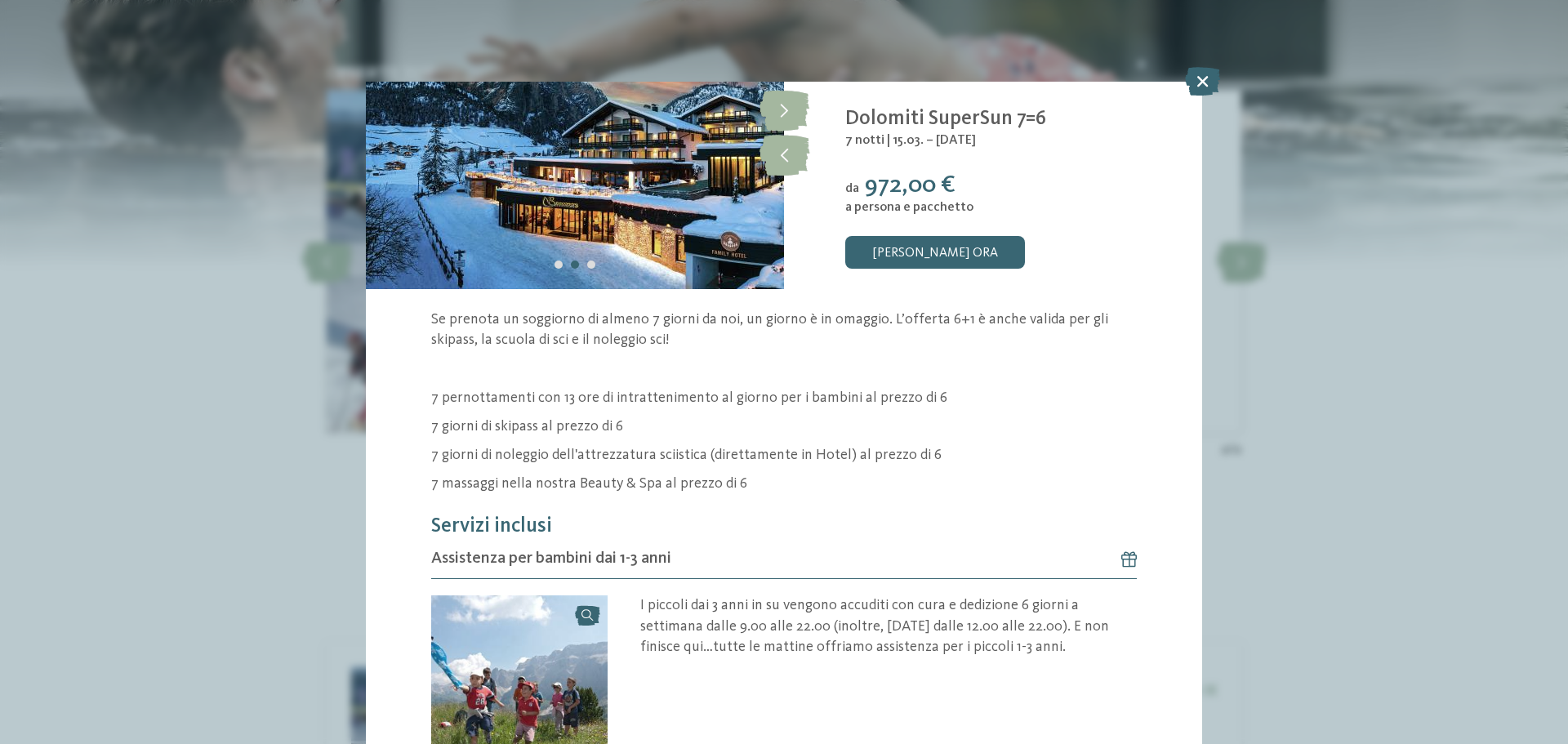
scroll to position [81, 0]
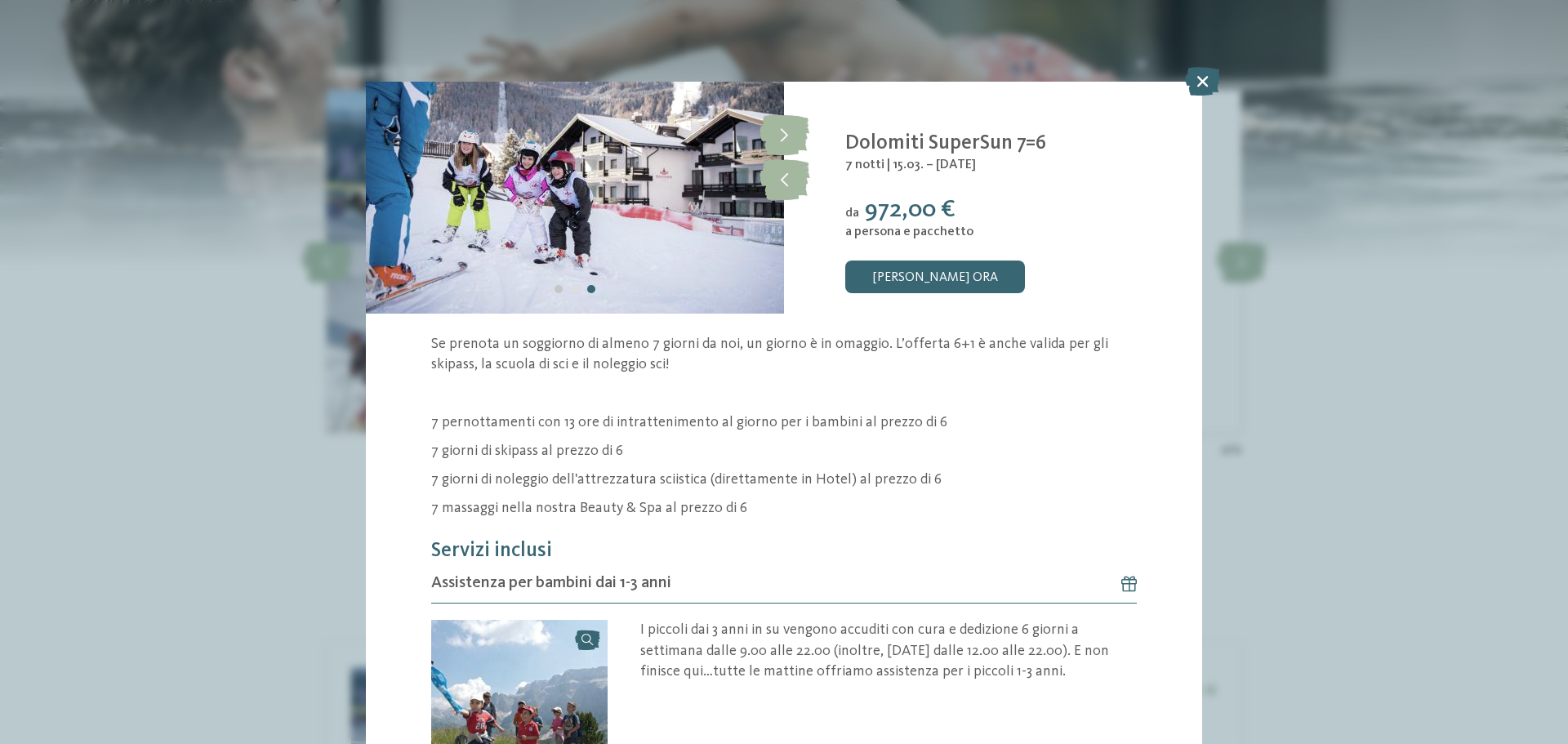
click at [555, 288] on div "Carousel Page 1" at bounding box center [558, 288] width 8 height 8
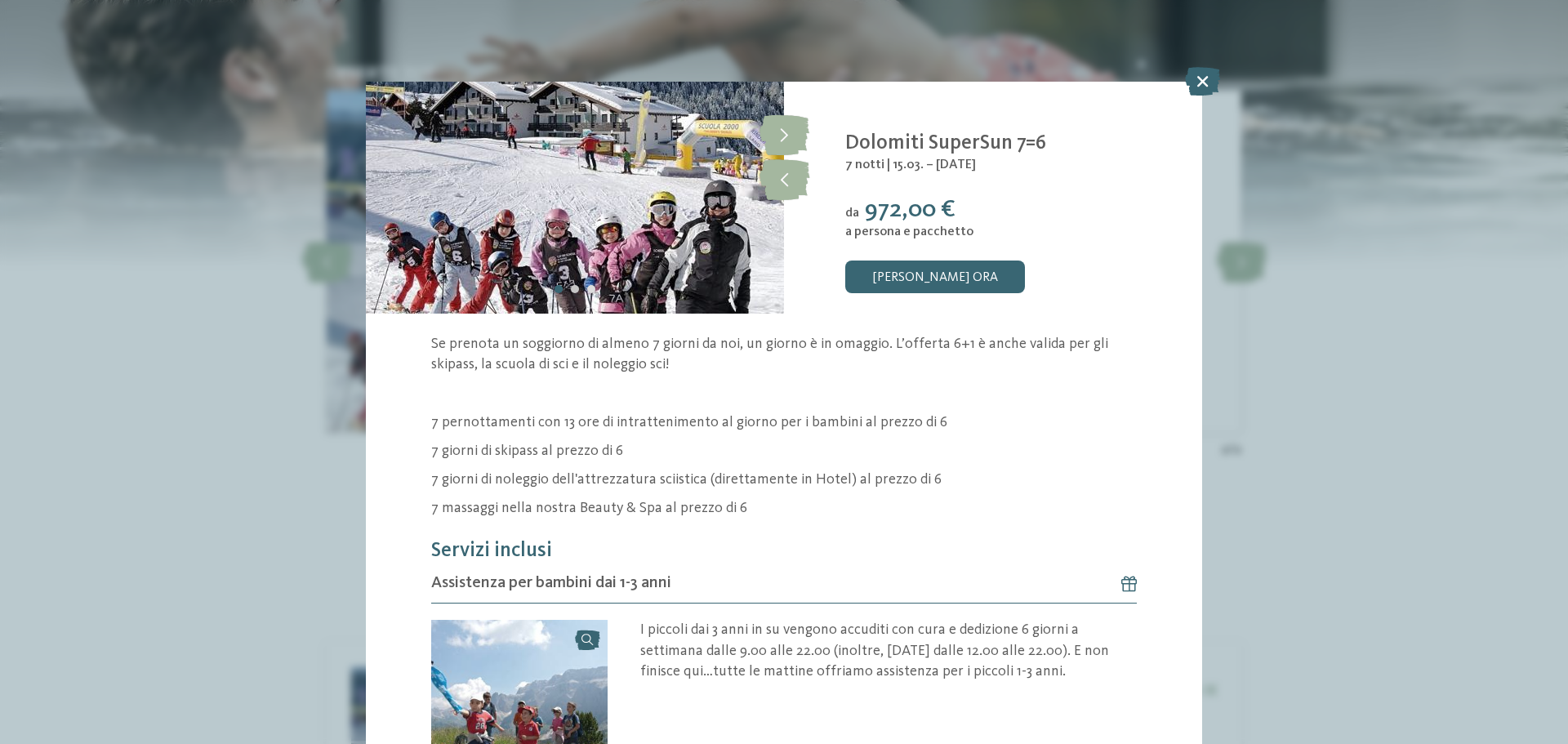
click at [571, 285] on div "Carousel Page 2" at bounding box center [574, 288] width 8 height 8
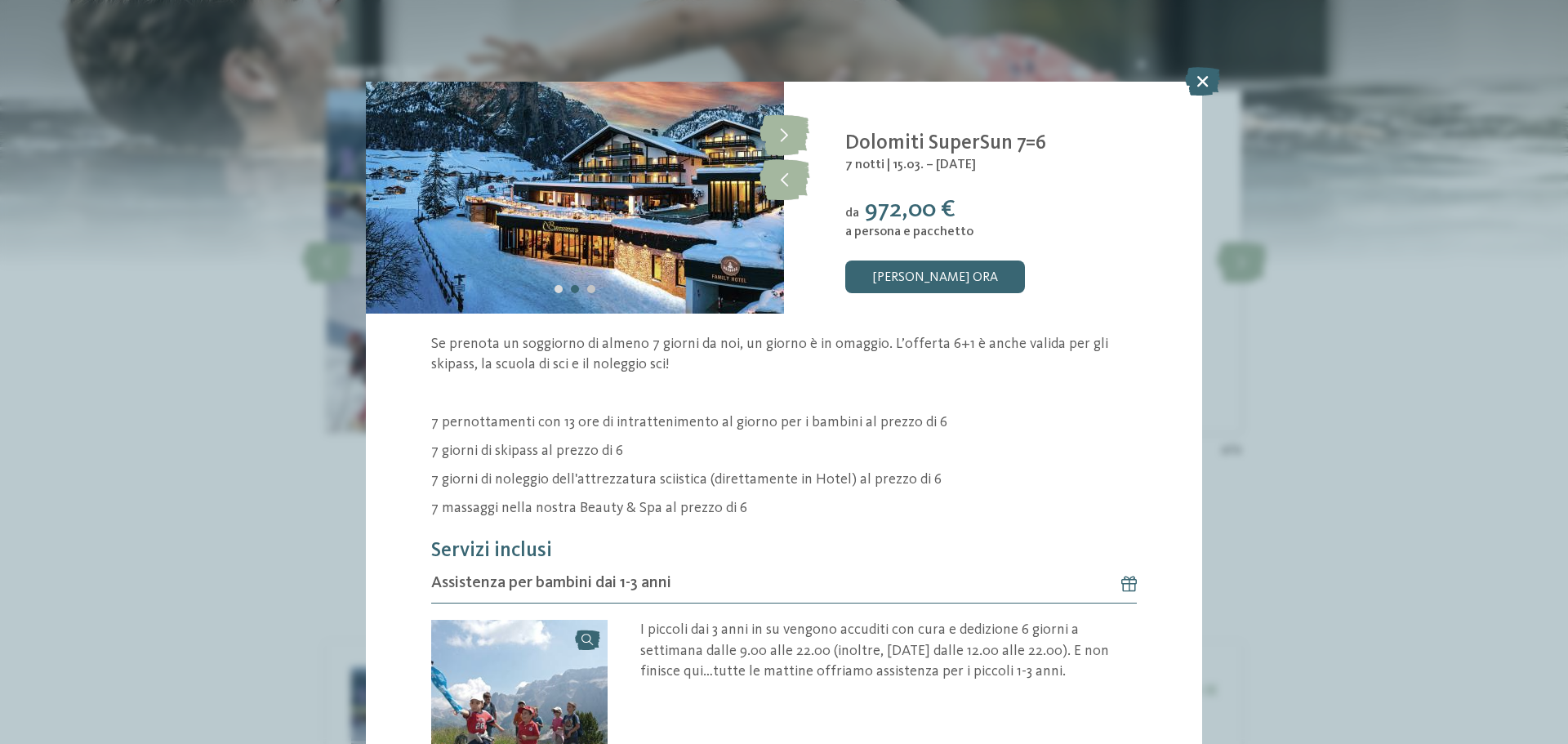
click at [590, 286] on div "Carousel Page 3" at bounding box center [591, 288] width 8 height 8
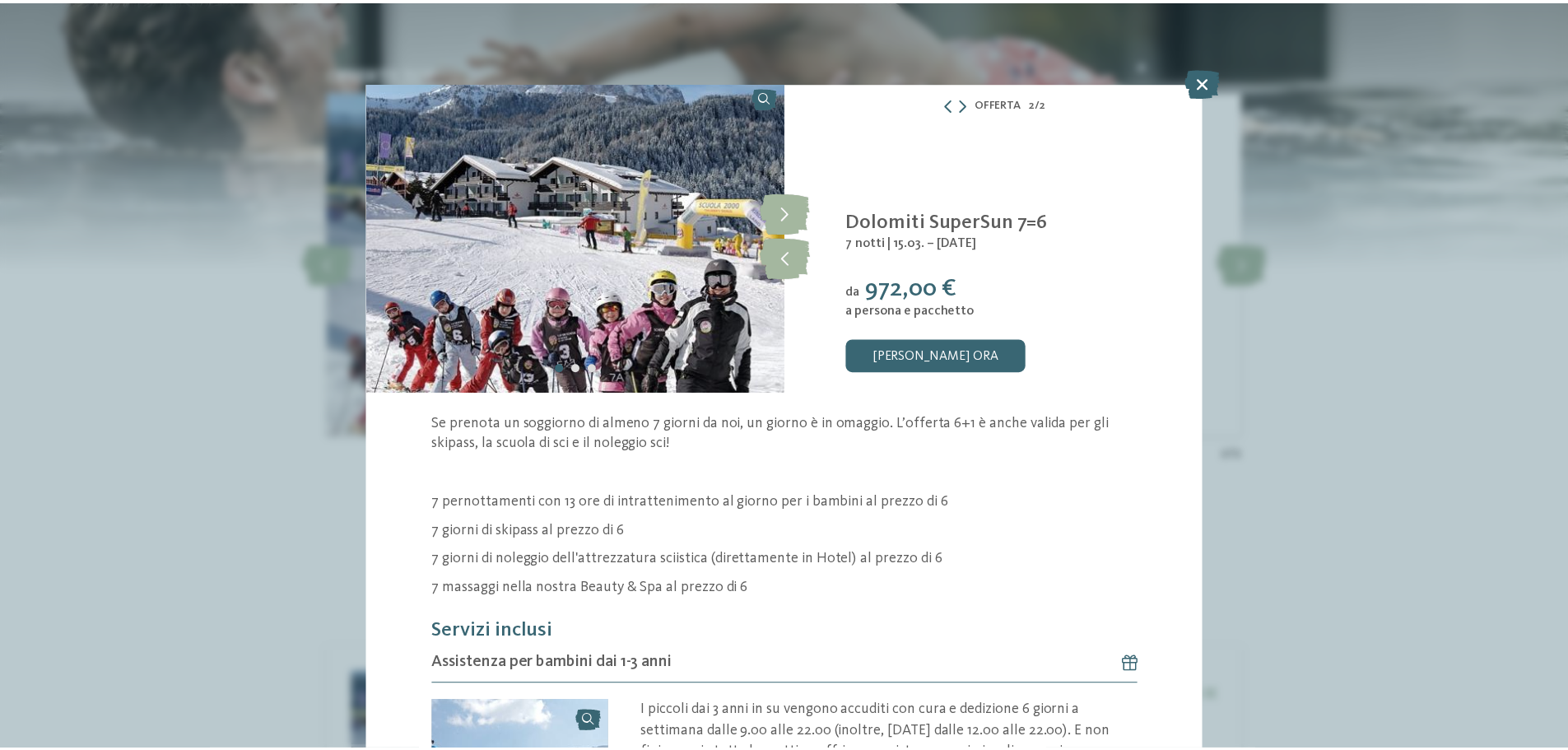
scroll to position [0, 0]
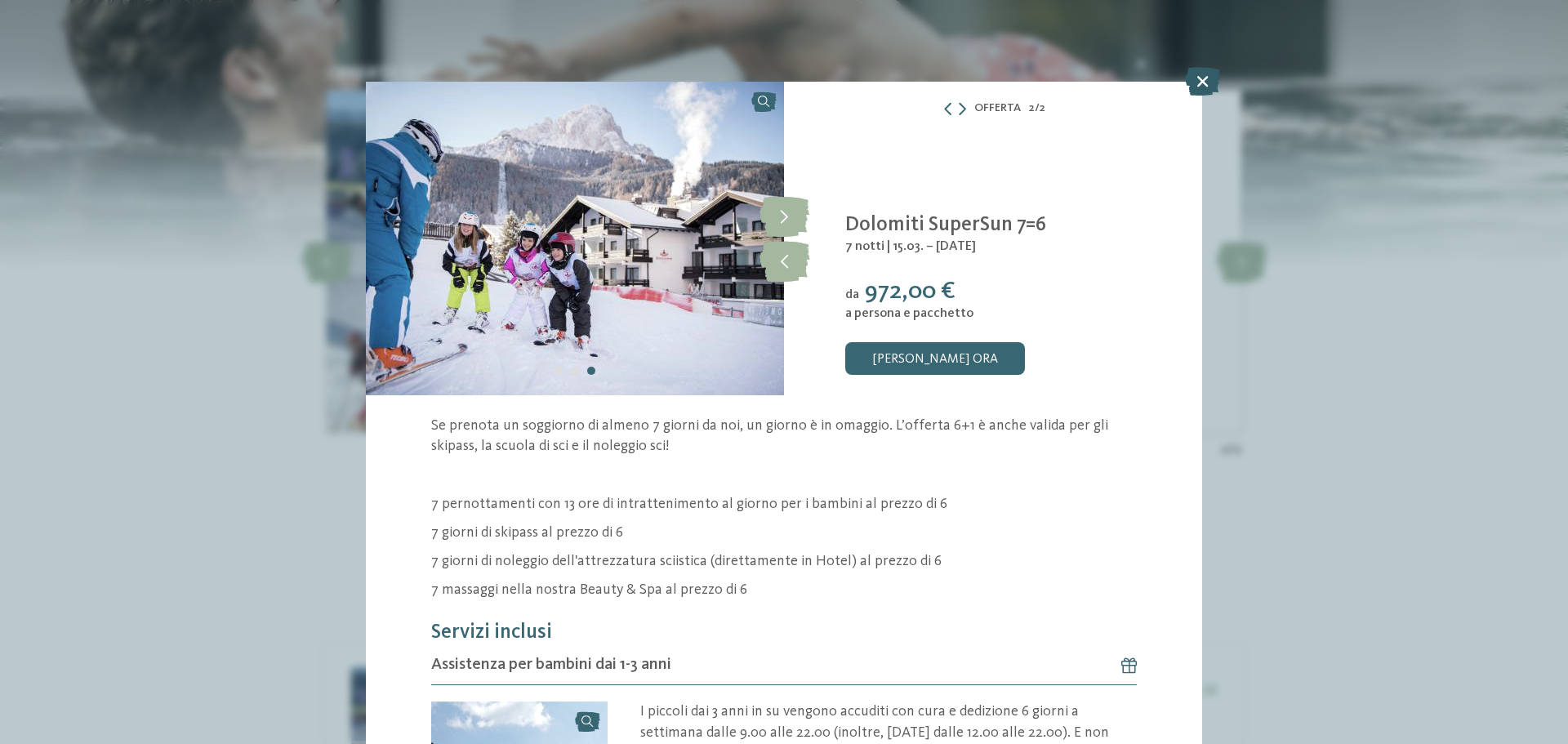
click at [1207, 84] on icon at bounding box center [1202, 81] width 35 height 29
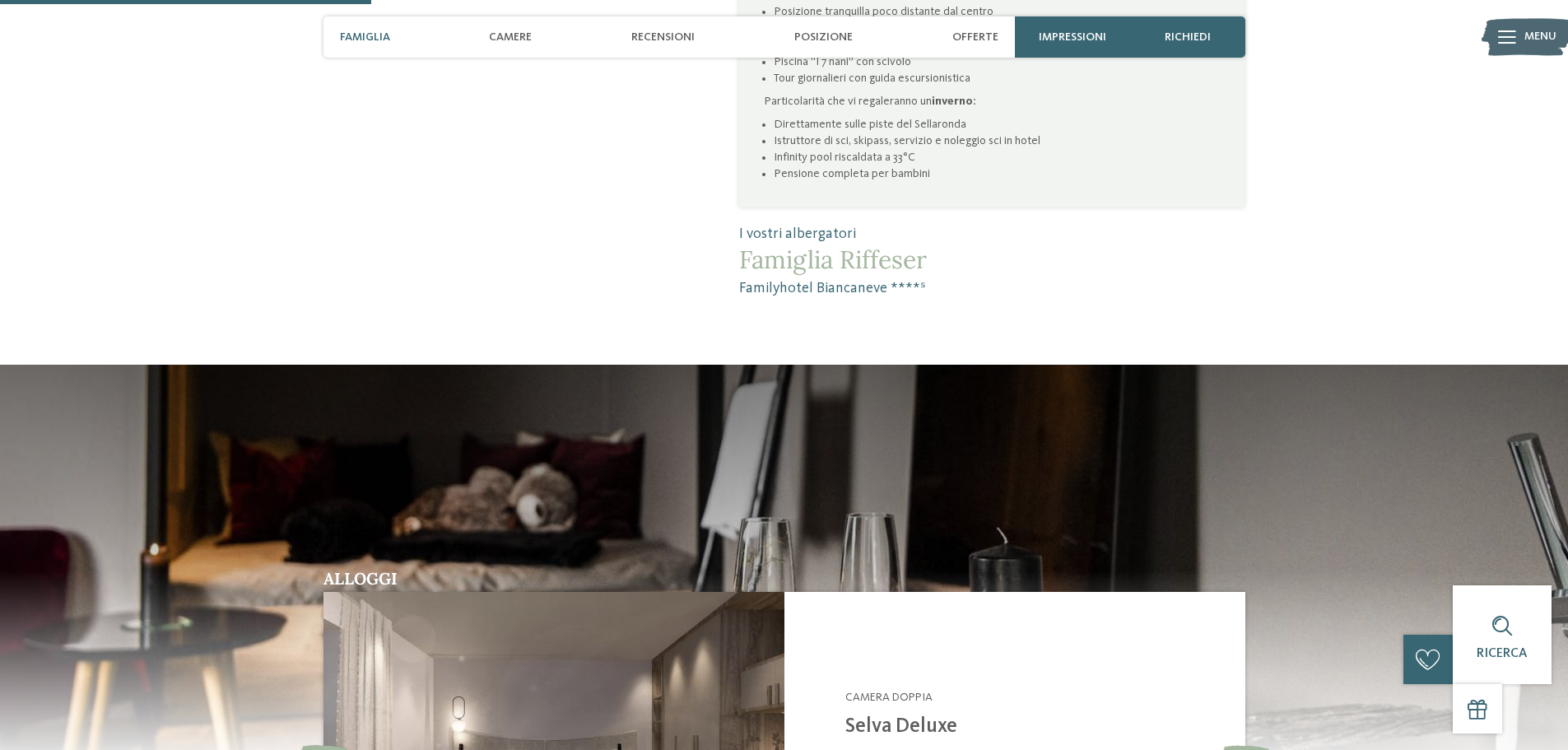
scroll to position [1132, 0]
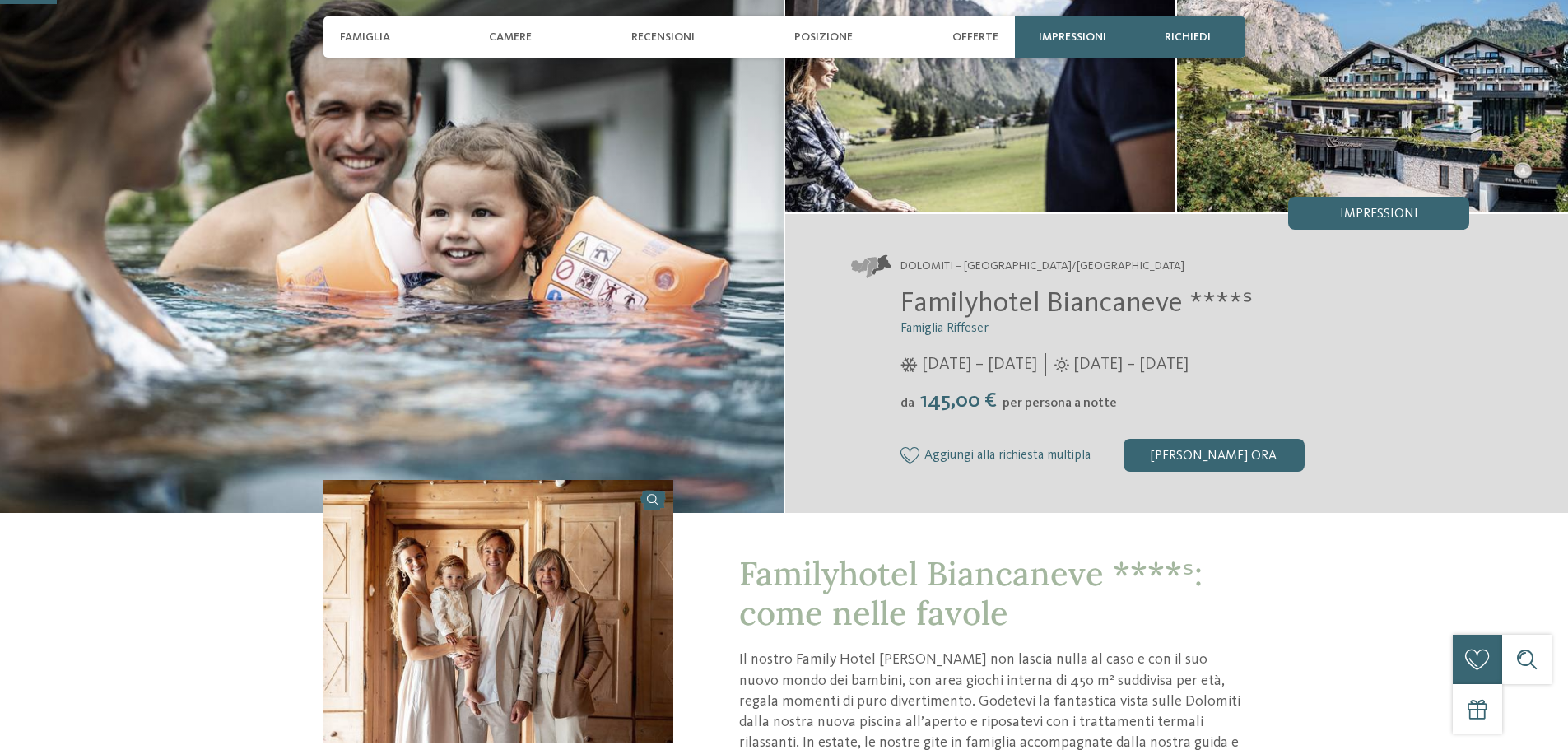
scroll to position [165, 0]
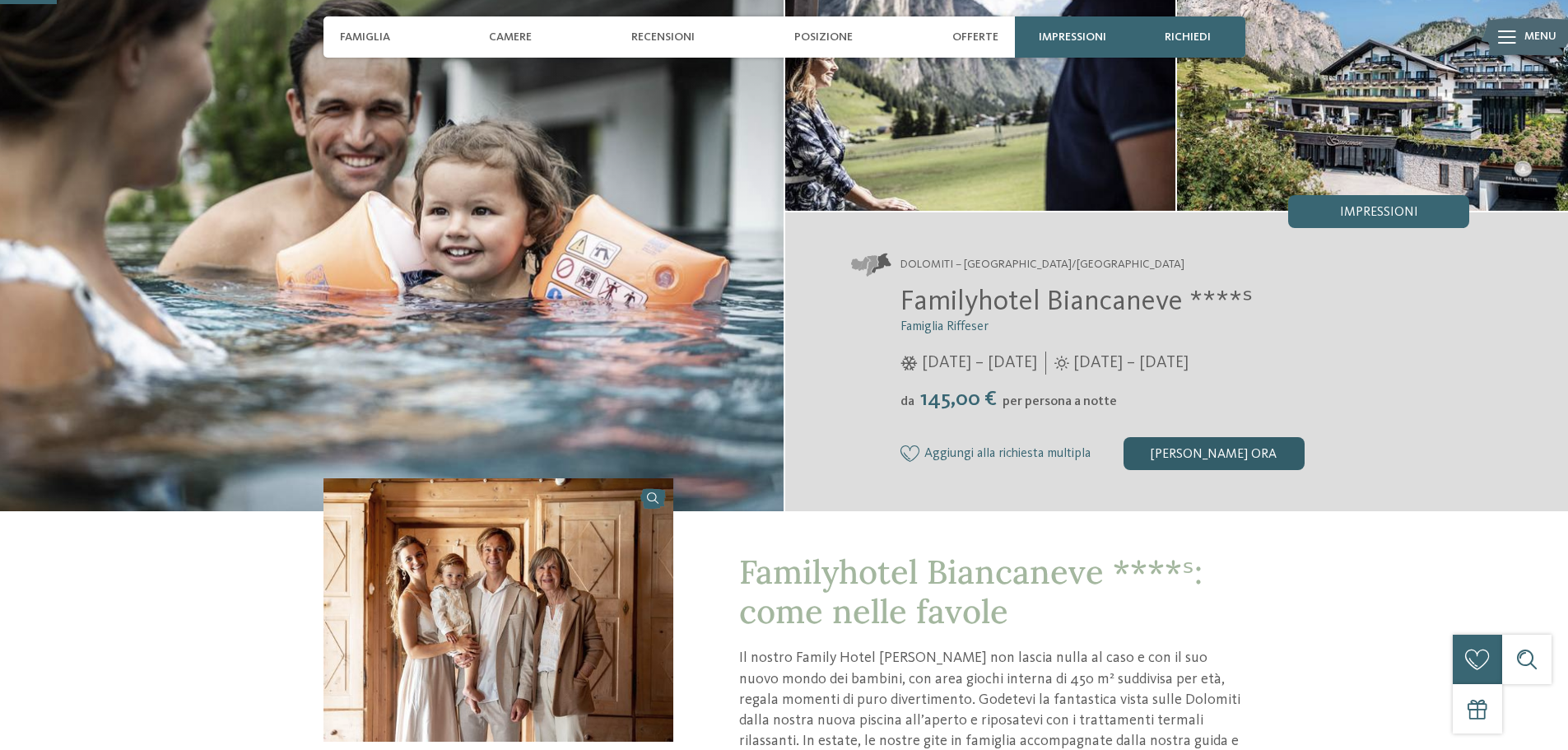
click at [1204, 454] on div "[PERSON_NAME] ora" at bounding box center [1214, 452] width 181 height 33
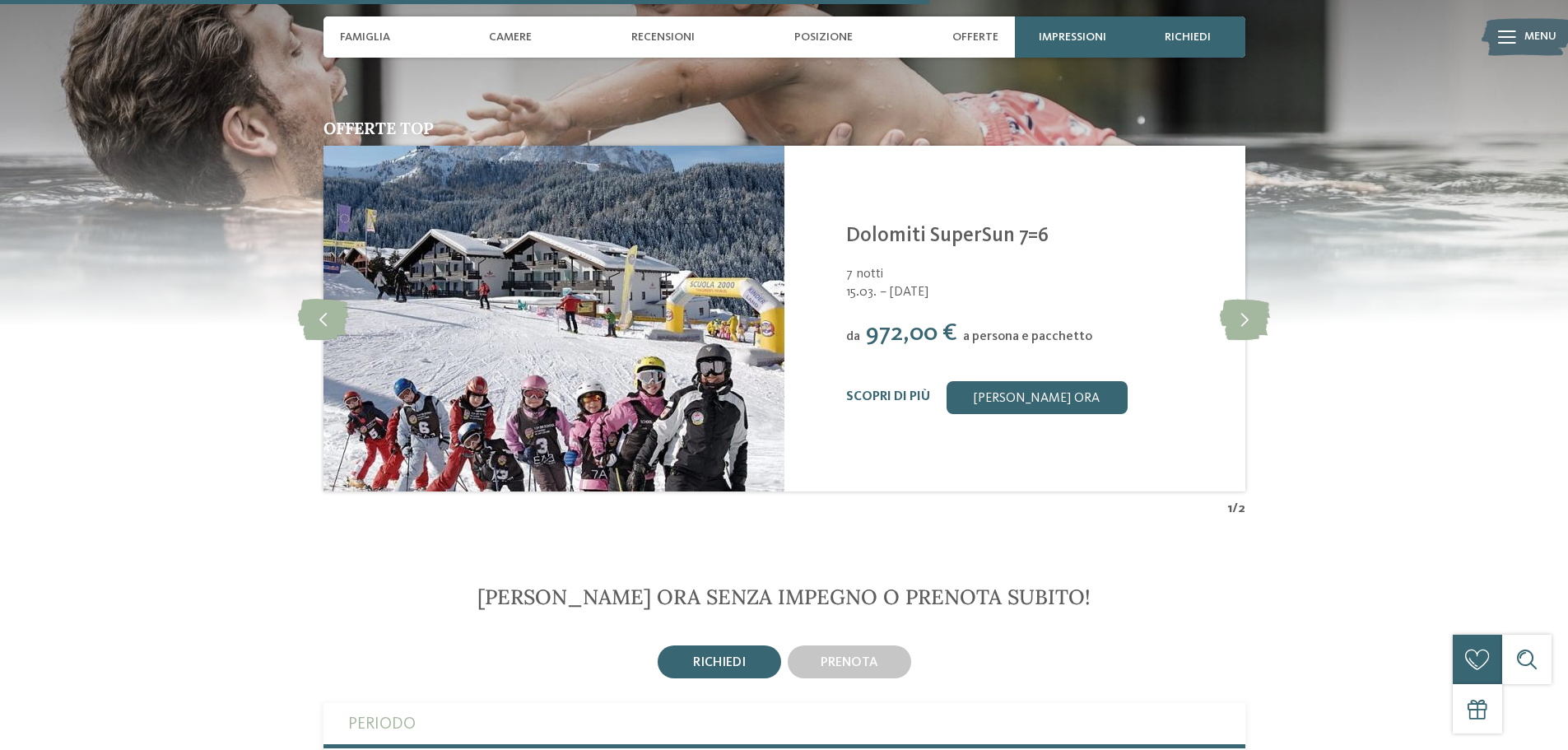
scroll to position [2720, 0]
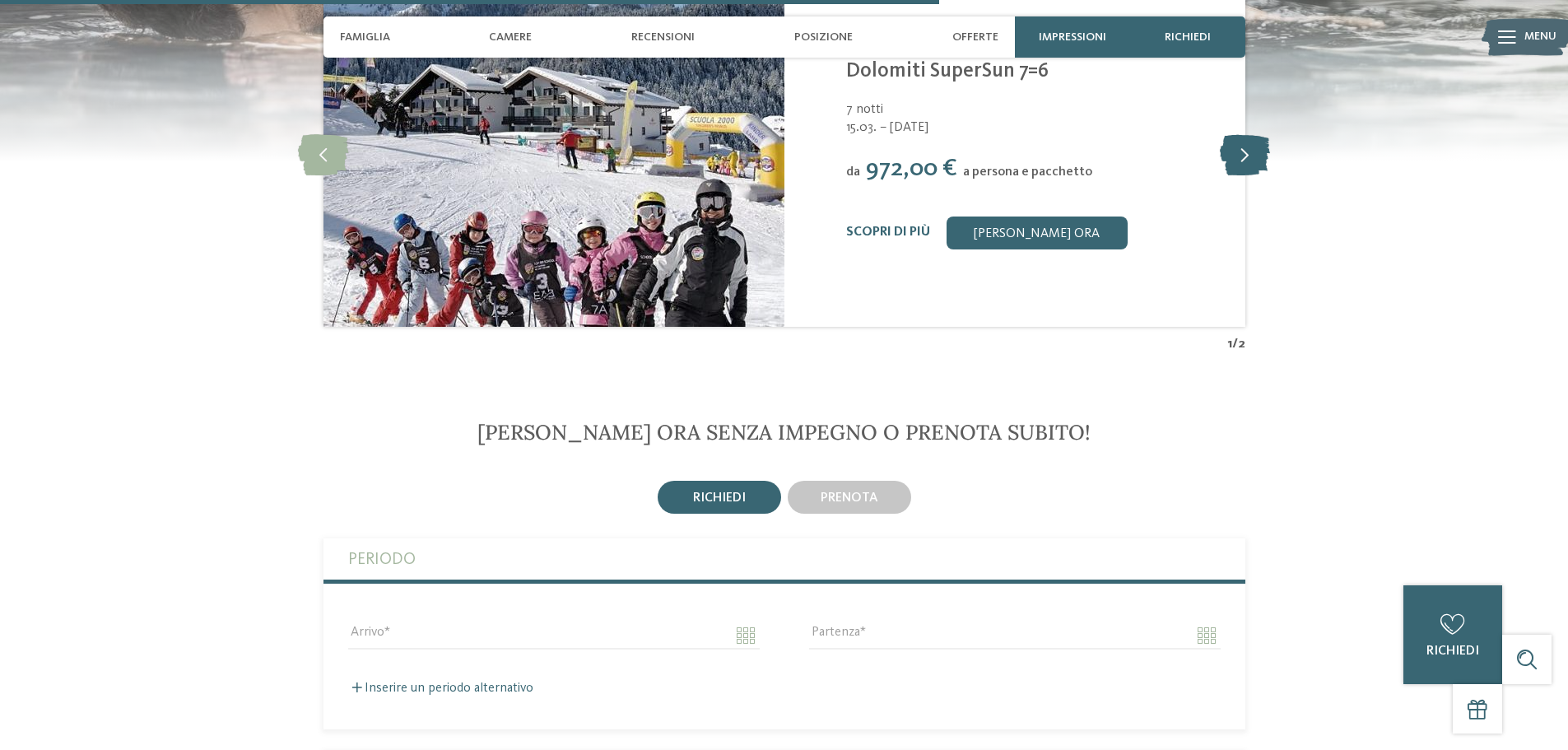
click at [1250, 164] on icon at bounding box center [1244, 153] width 50 height 41
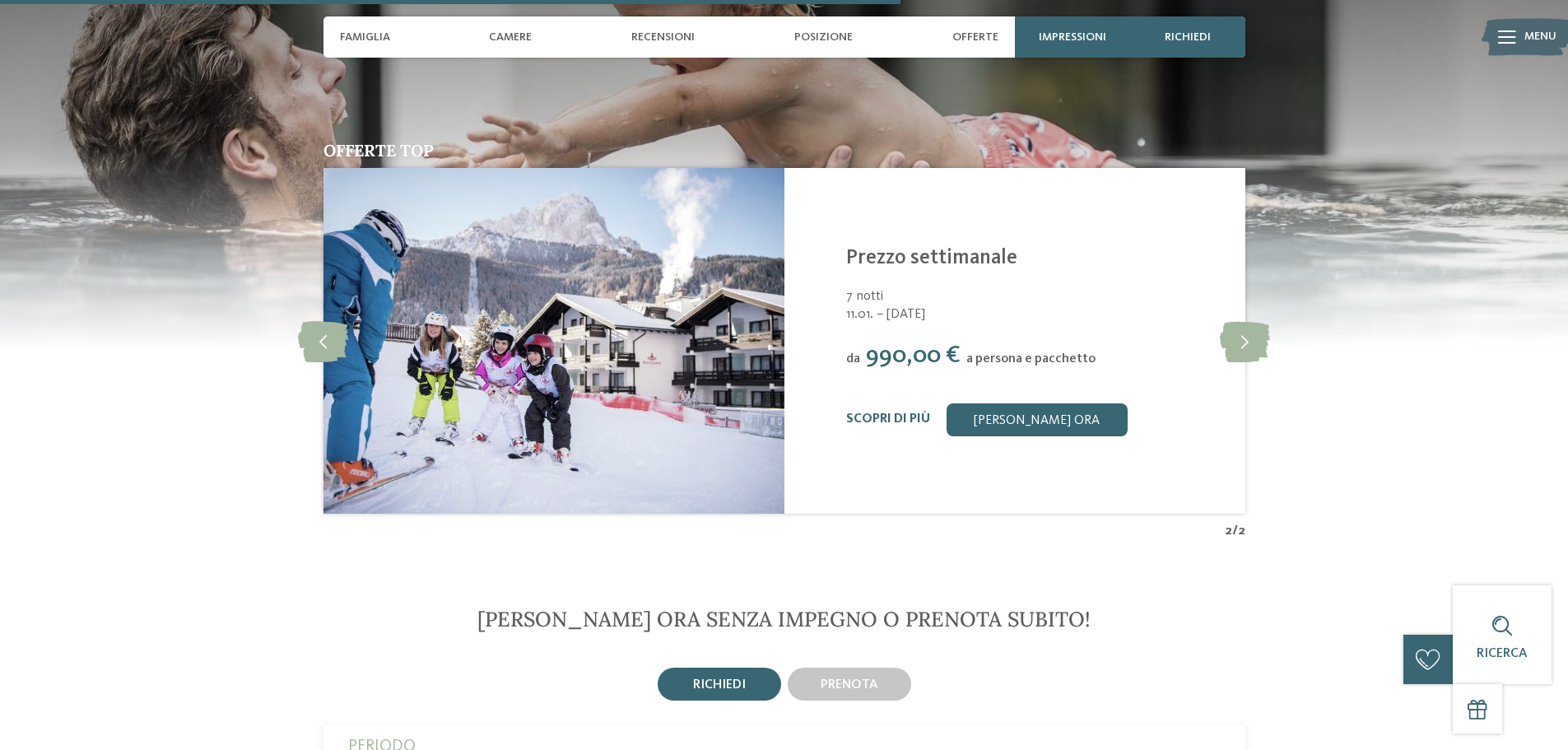
scroll to position [2638, 0]
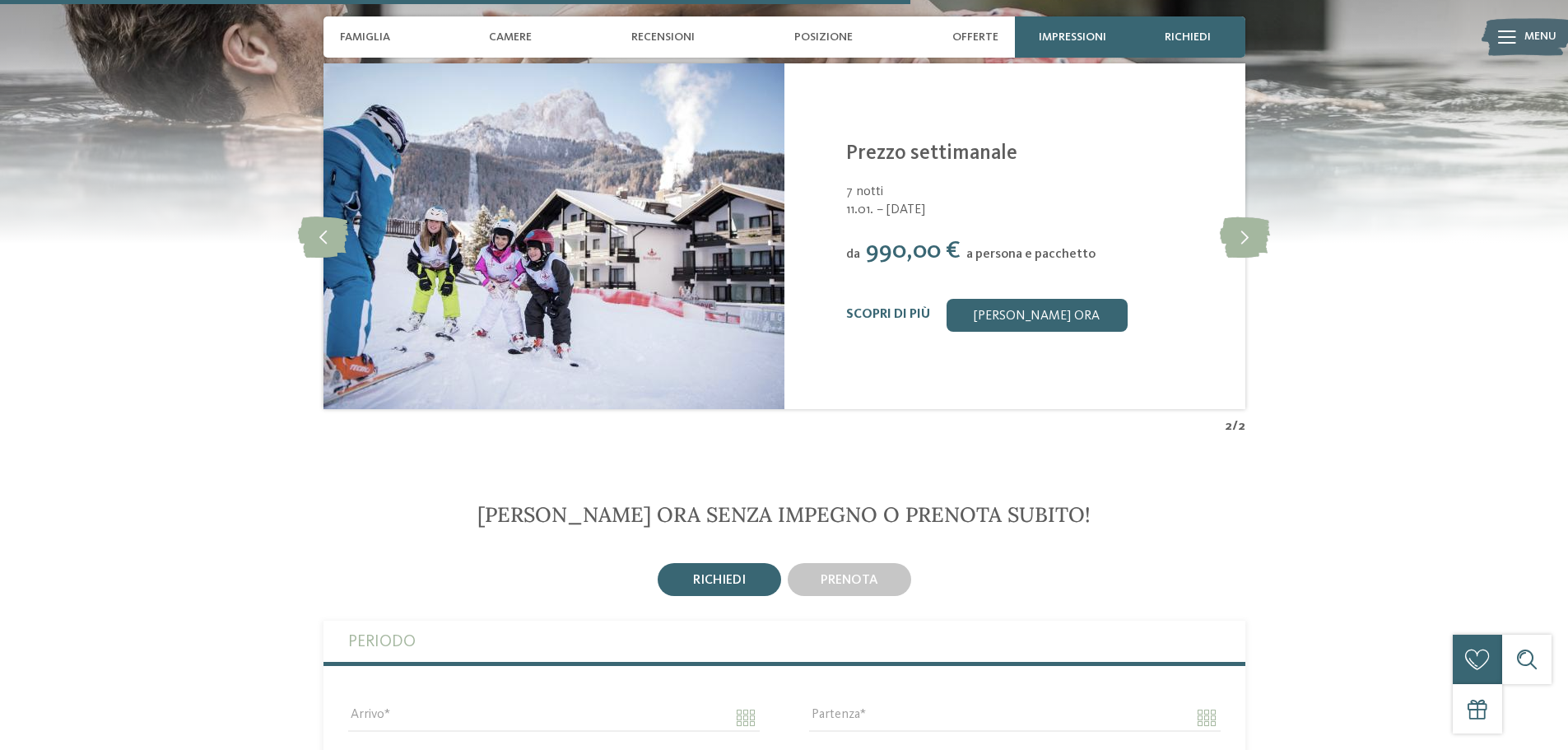
click at [1542, 329] on section "Offerte top slide 4 of 2 Familyhotel Biancaneve ****S Selva/Val Gardena - Dolom…" at bounding box center [784, 133] width 1568 height 603
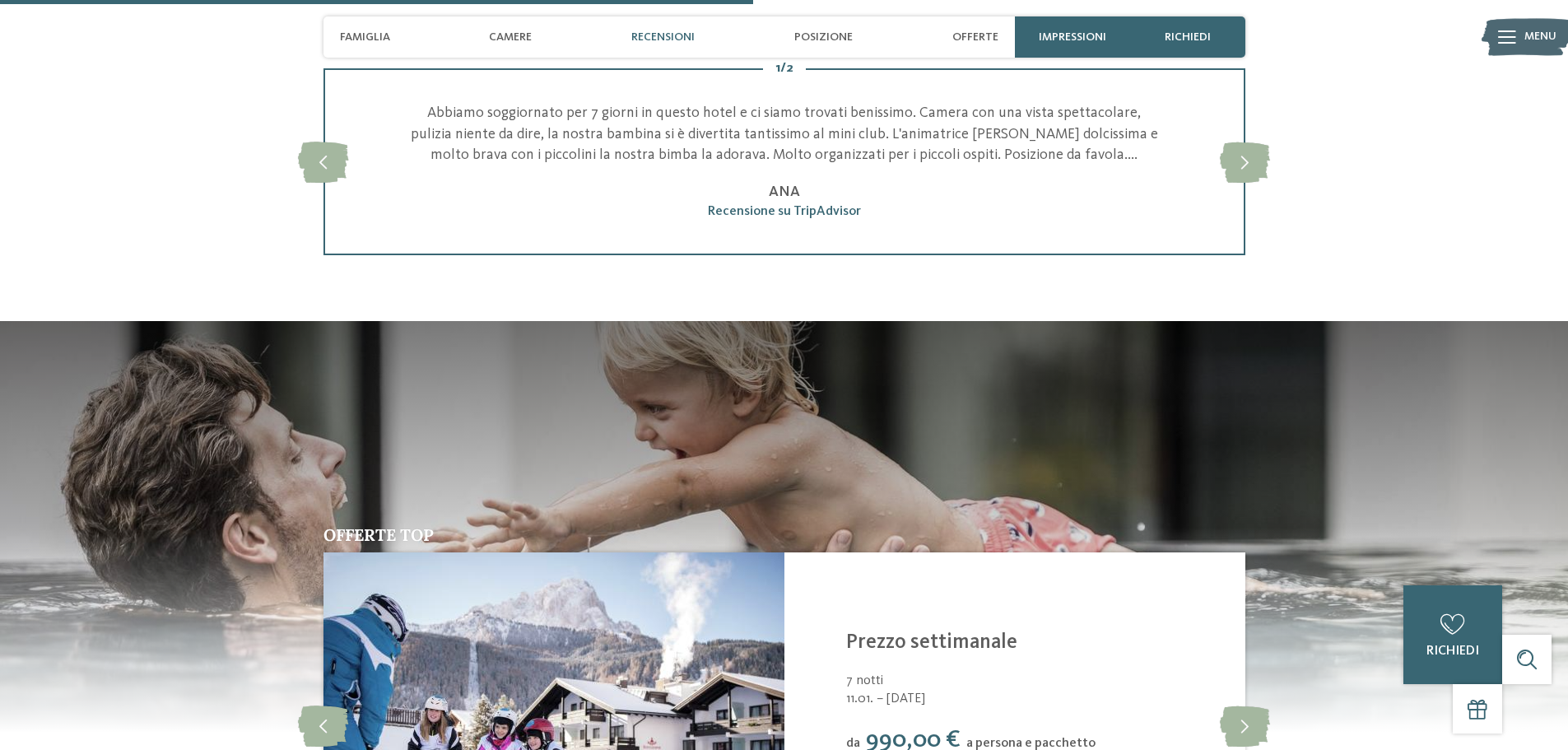
scroll to position [2144, 0]
